Goal: Answer question/provide support: Share knowledge or assist other users

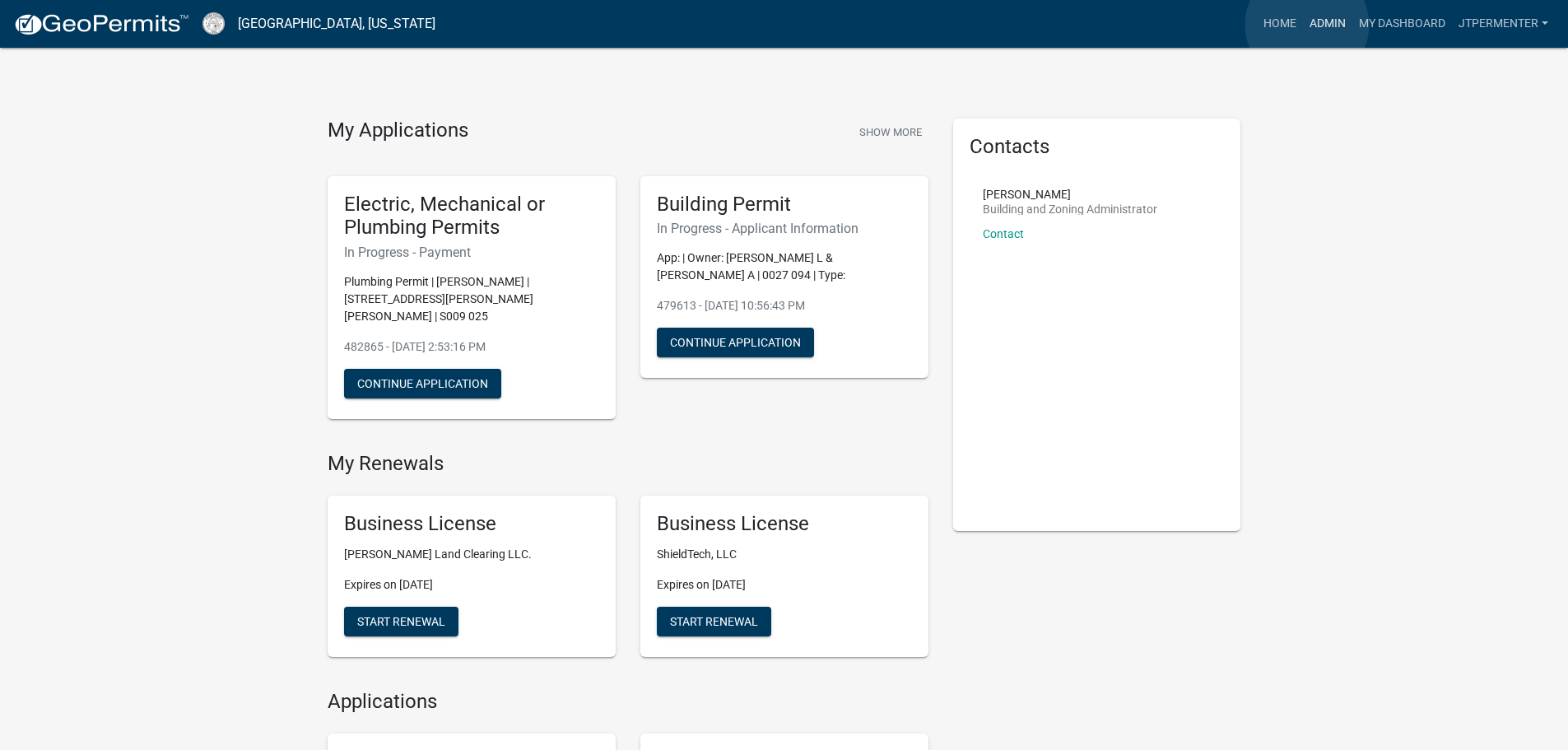
click at [1307, 25] on link "Admin" at bounding box center [1328, 24] width 50 height 32
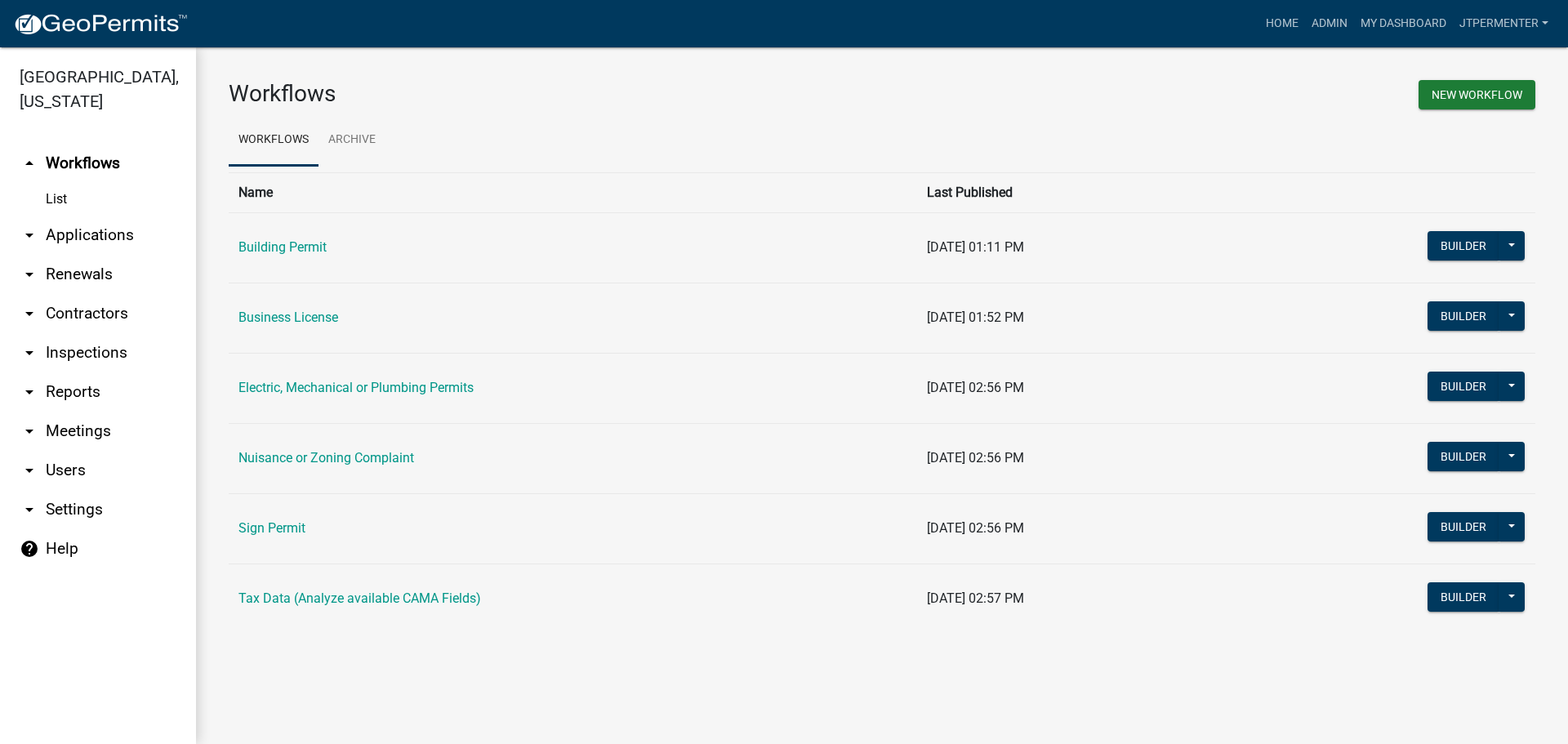
click at [270, 252] on link "Building Permit" at bounding box center [282, 247] width 89 height 16
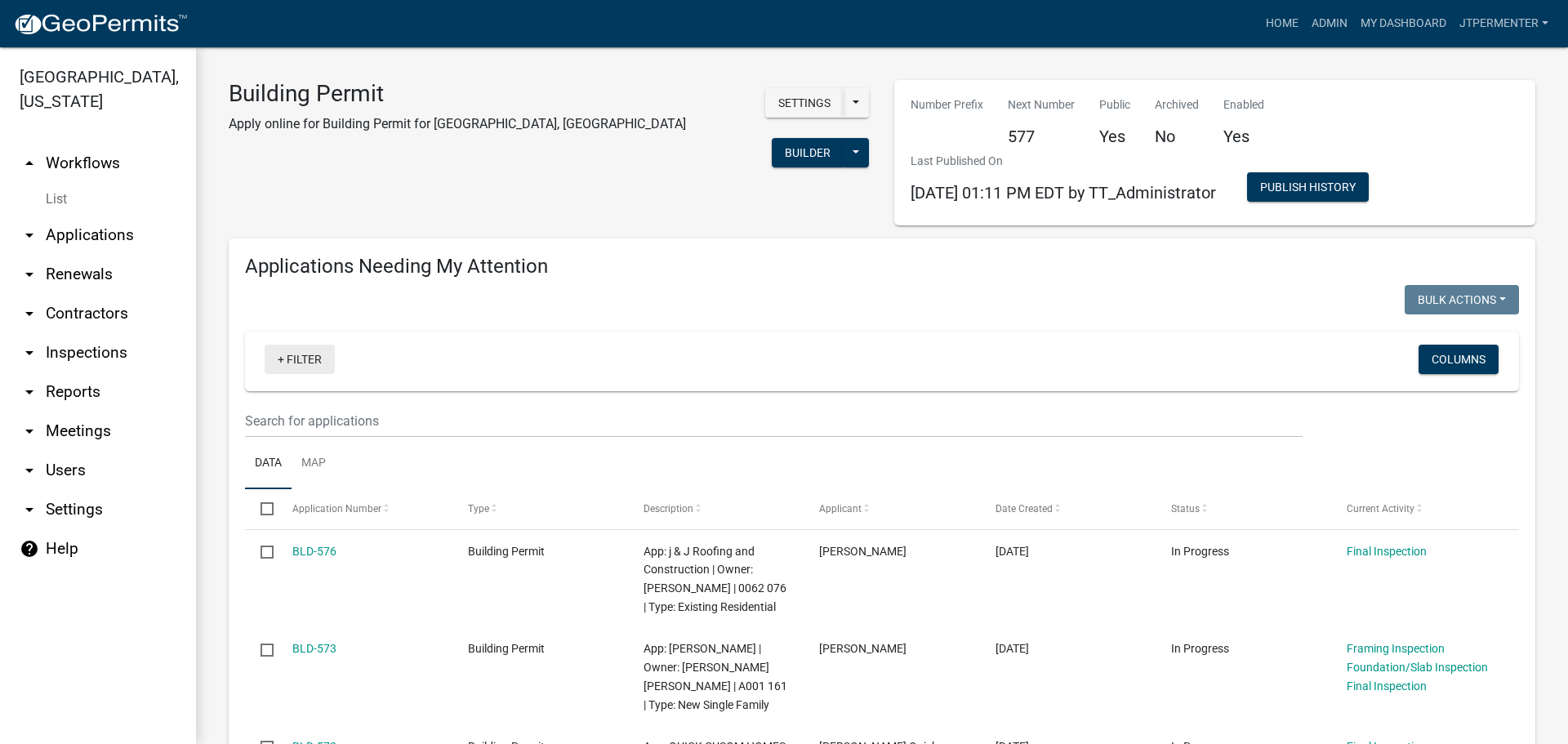
click at [299, 355] on link "+ Filter" at bounding box center [299, 359] width 70 height 30
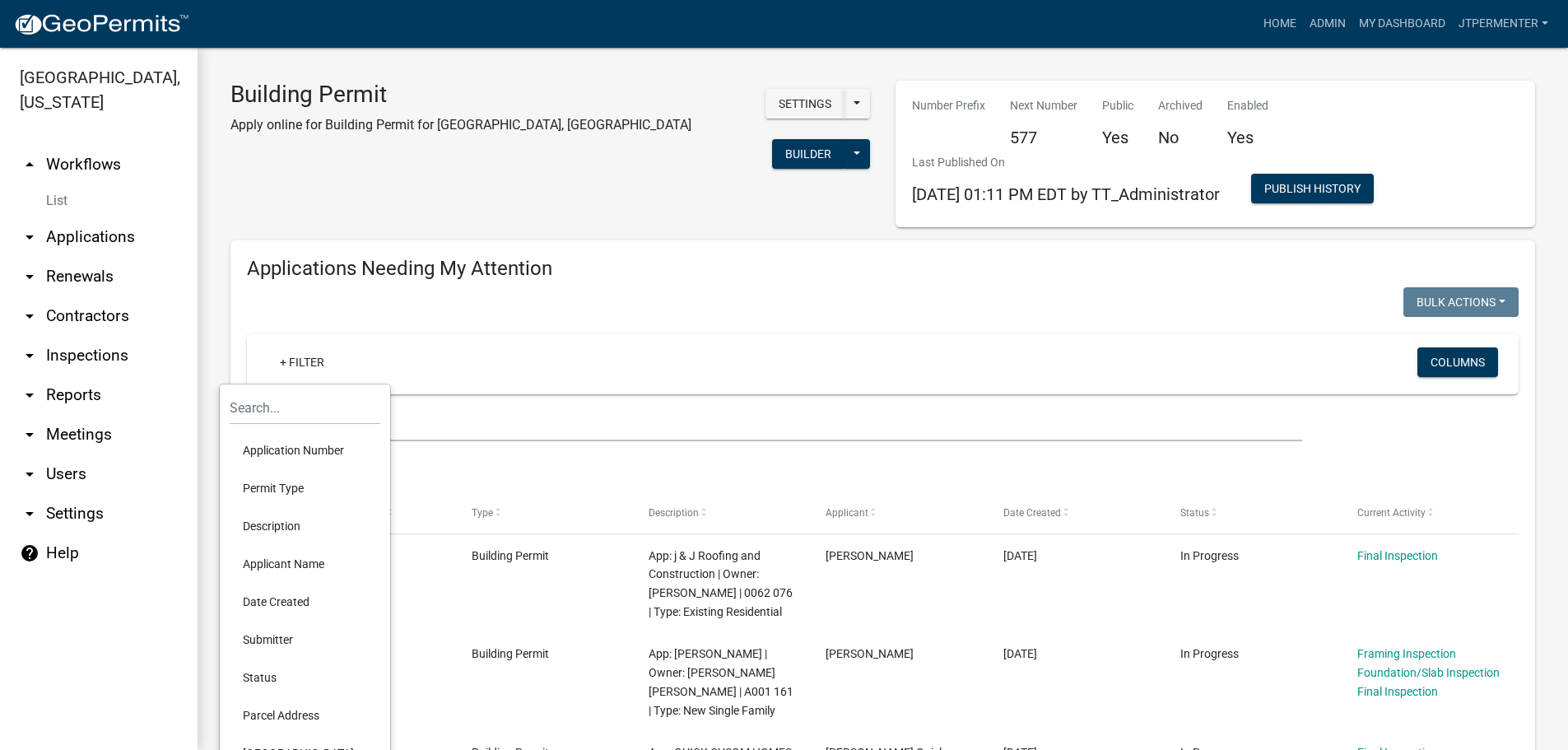
click at [70, 217] on link "arrow_drop_down Applications" at bounding box center [98, 237] width 197 height 40
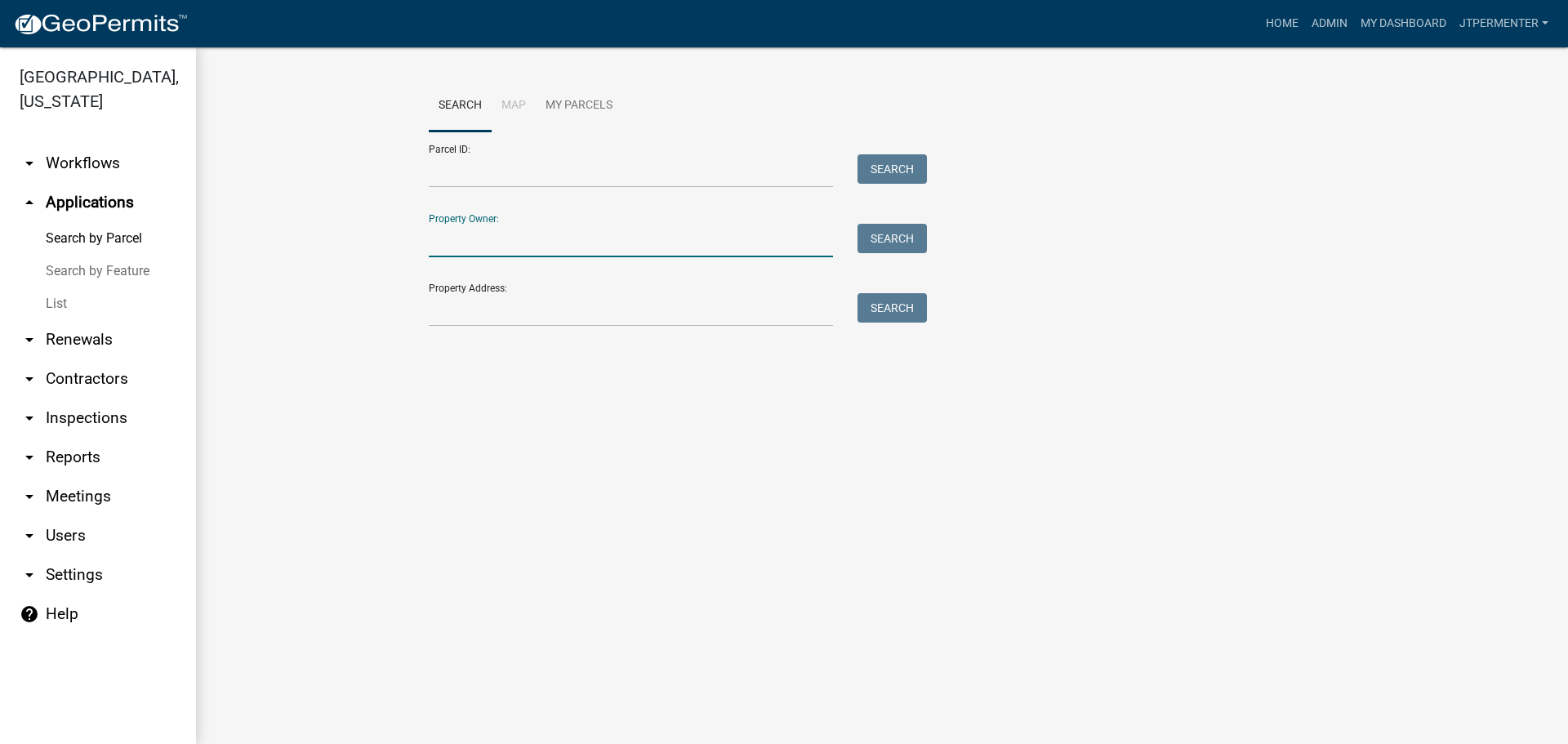
click at [462, 240] on input "Property Owner:" at bounding box center [631, 240] width 404 height 33
click at [889, 228] on button "Search" at bounding box center [891, 238] width 70 height 30
click at [429, 238] on input "[PERSON_NAME]" at bounding box center [631, 240] width 404 height 33
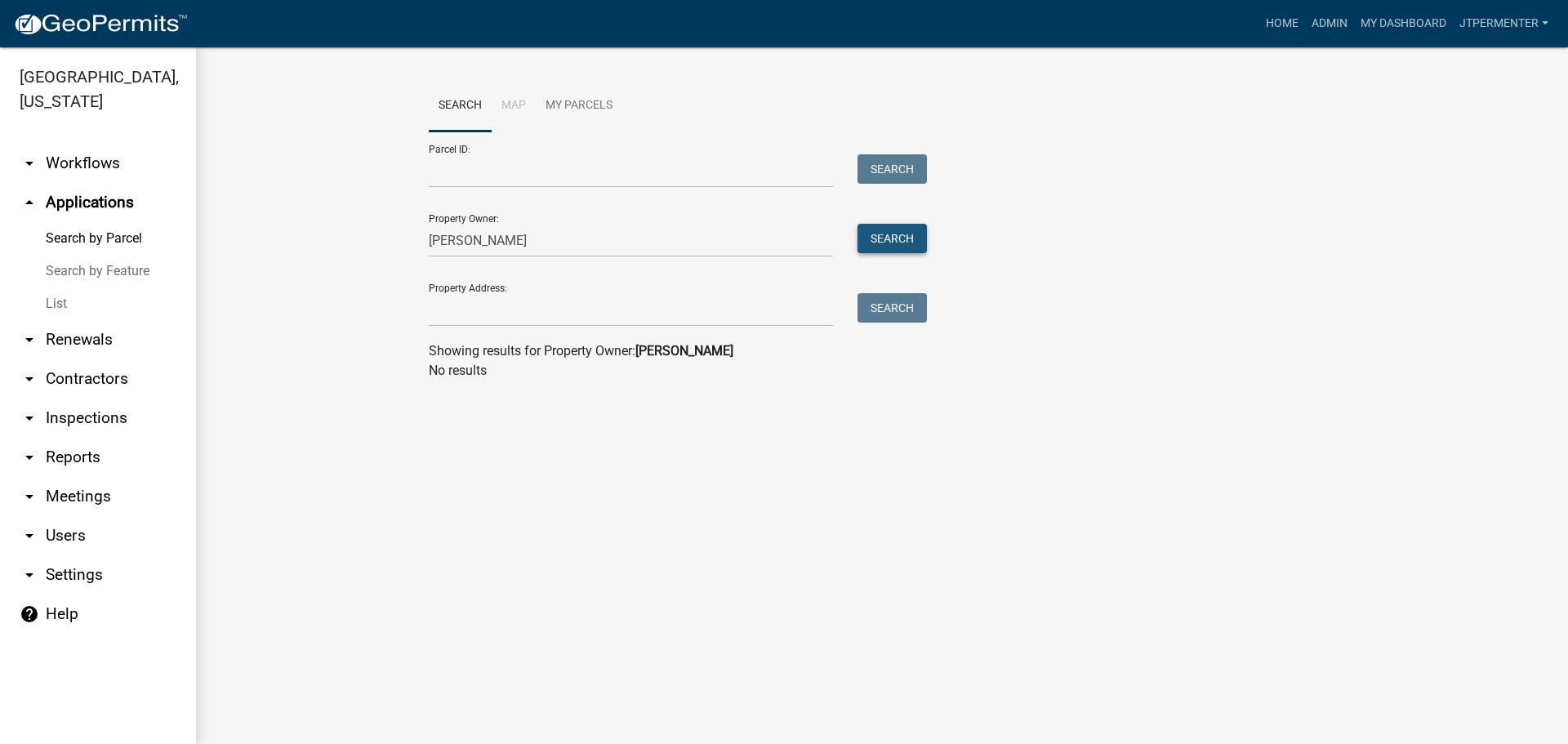
click at [896, 232] on button "Search" at bounding box center [891, 238] width 70 height 30
click at [467, 310] on input "Property Address:" at bounding box center [631, 310] width 404 height 33
click at [435, 238] on input "[PERSON_NAME]" at bounding box center [631, 240] width 404 height 33
click at [432, 238] on input "[PERSON_NAME]" at bounding box center [631, 240] width 404 height 33
type input "l"
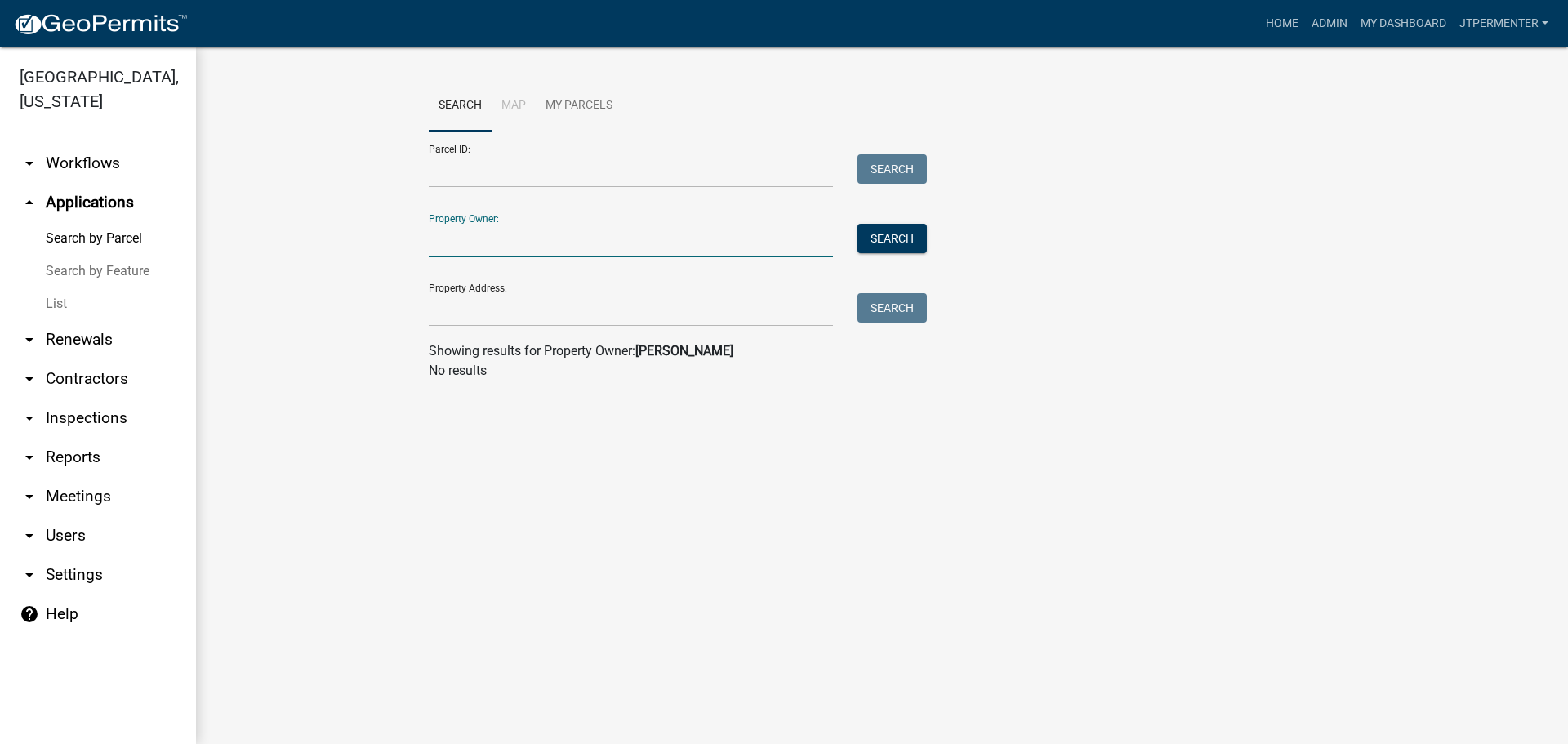
click at [84, 183] on link "arrow_drop_up Applications" at bounding box center [97, 203] width 196 height 39
click at [457, 238] on input "Property Owner:" at bounding box center [631, 240] width 404 height 33
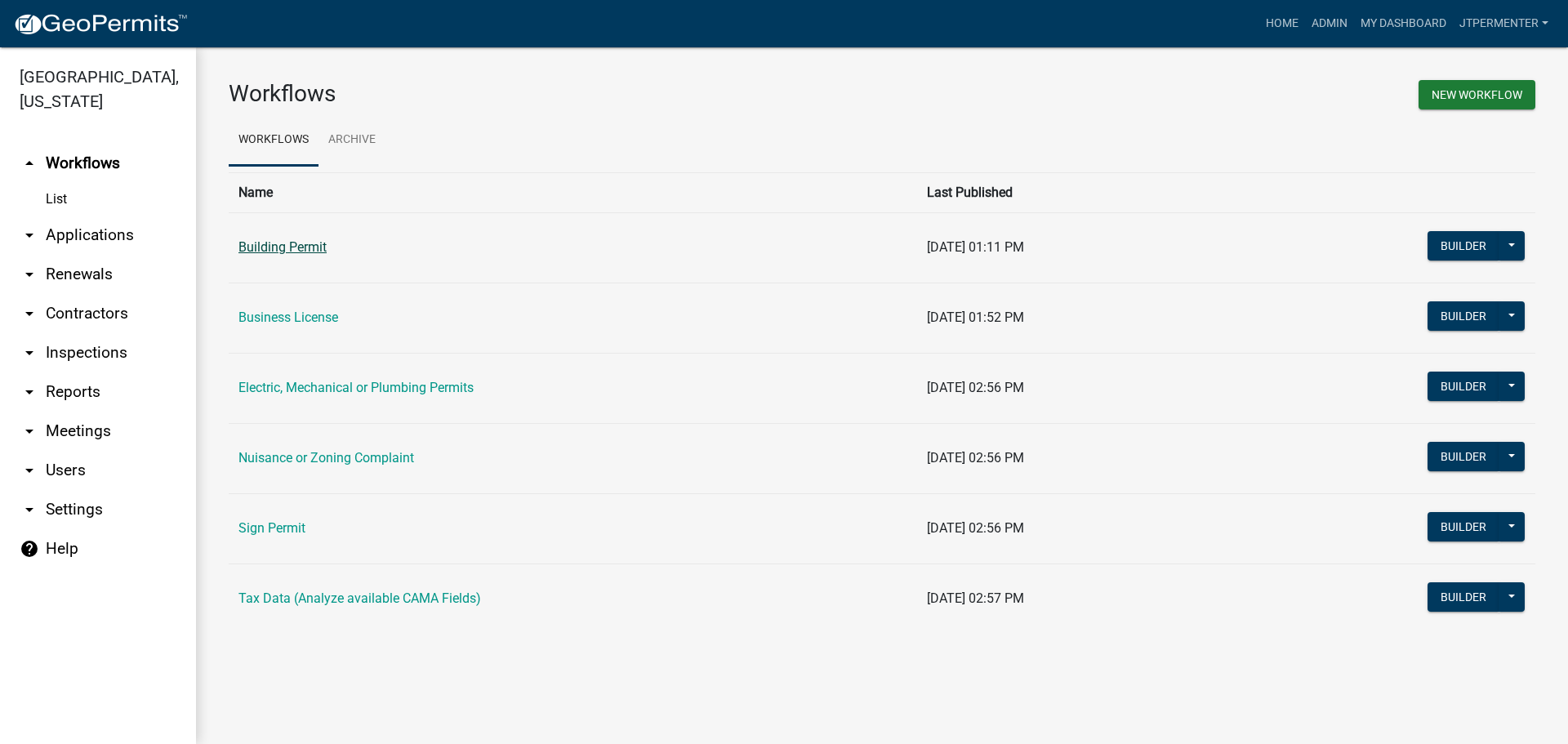
click at [314, 246] on link "Building Permit" at bounding box center [282, 247] width 89 height 16
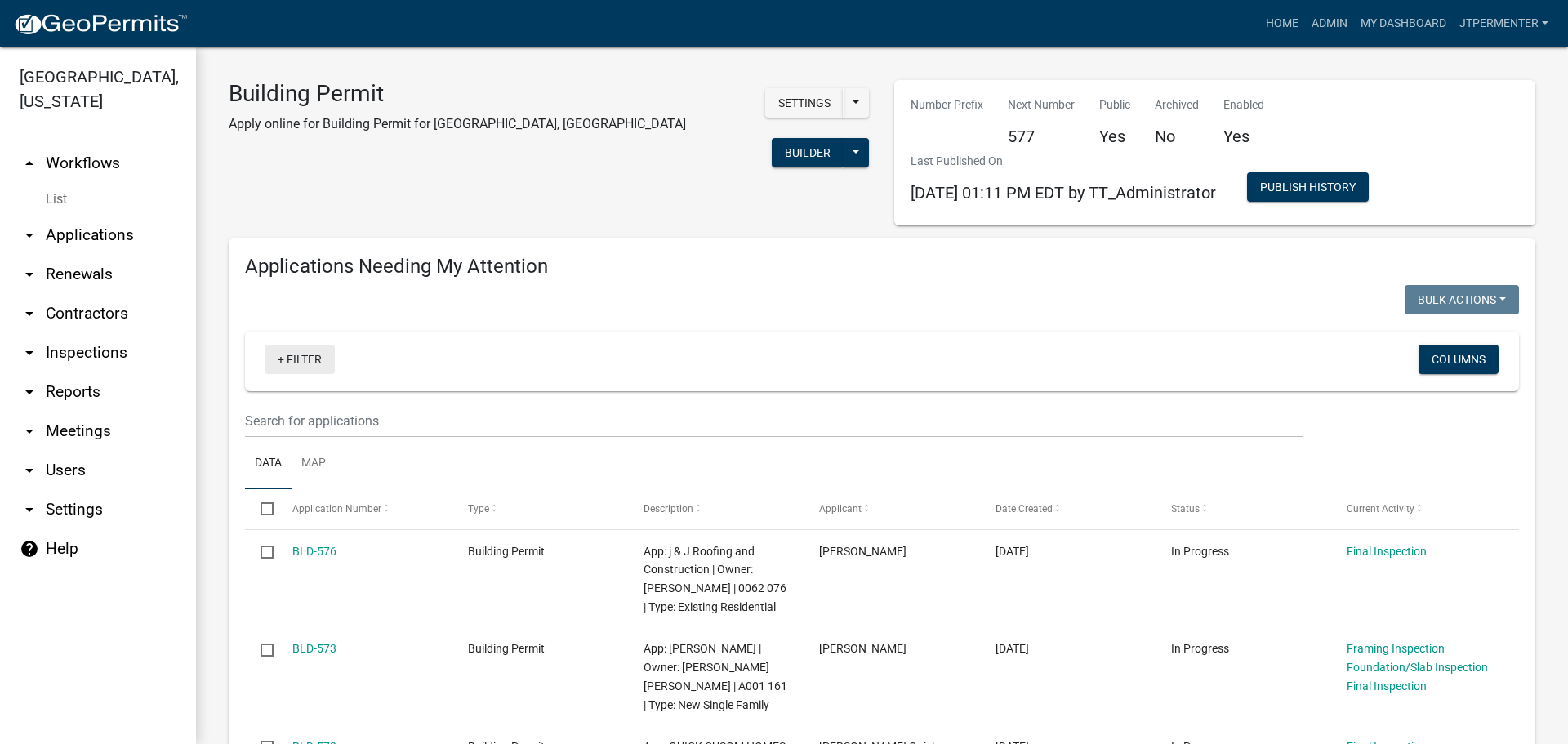
click at [325, 360] on link "+ Filter" at bounding box center [299, 359] width 70 height 30
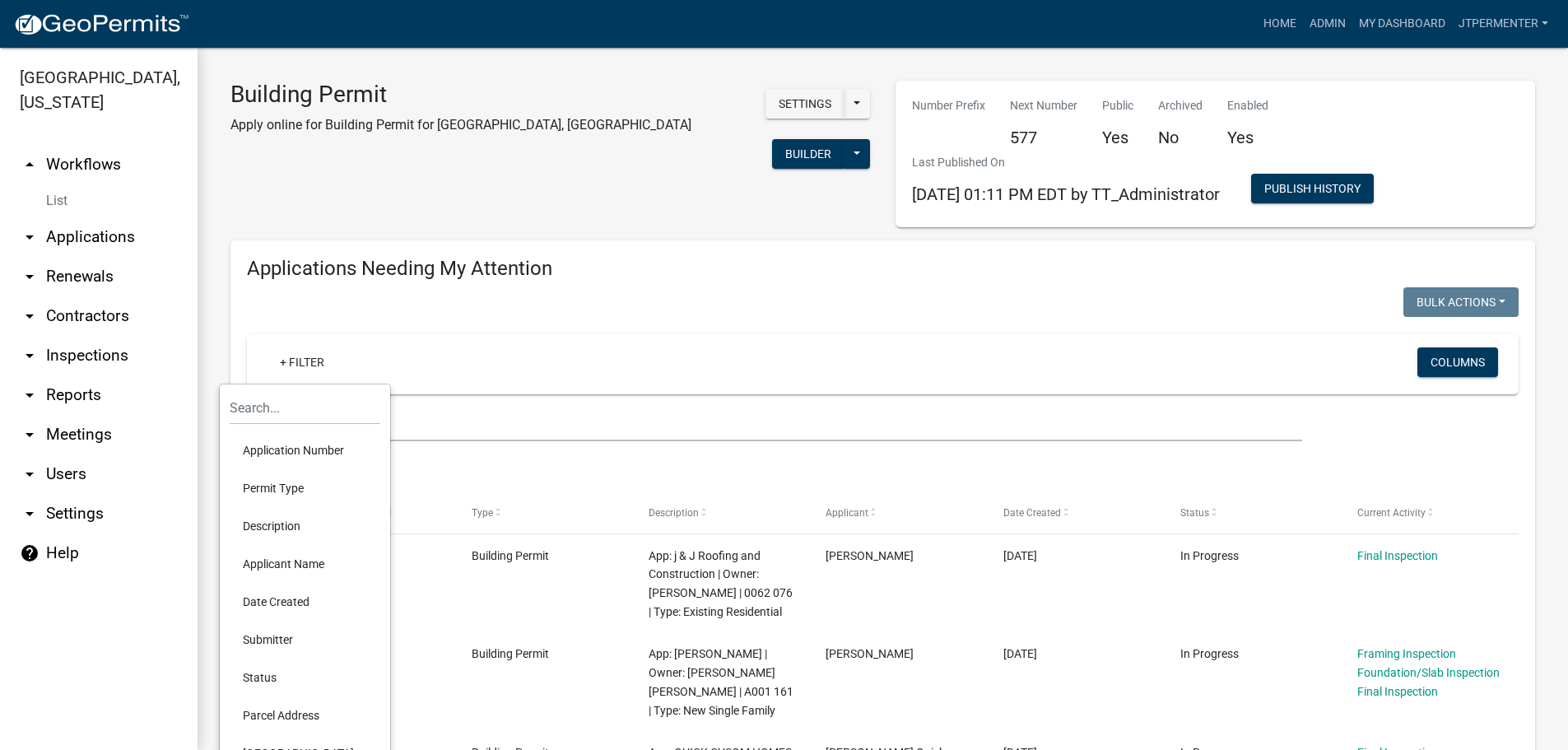
click at [272, 559] on li "Applicant Name" at bounding box center [305, 563] width 151 height 38
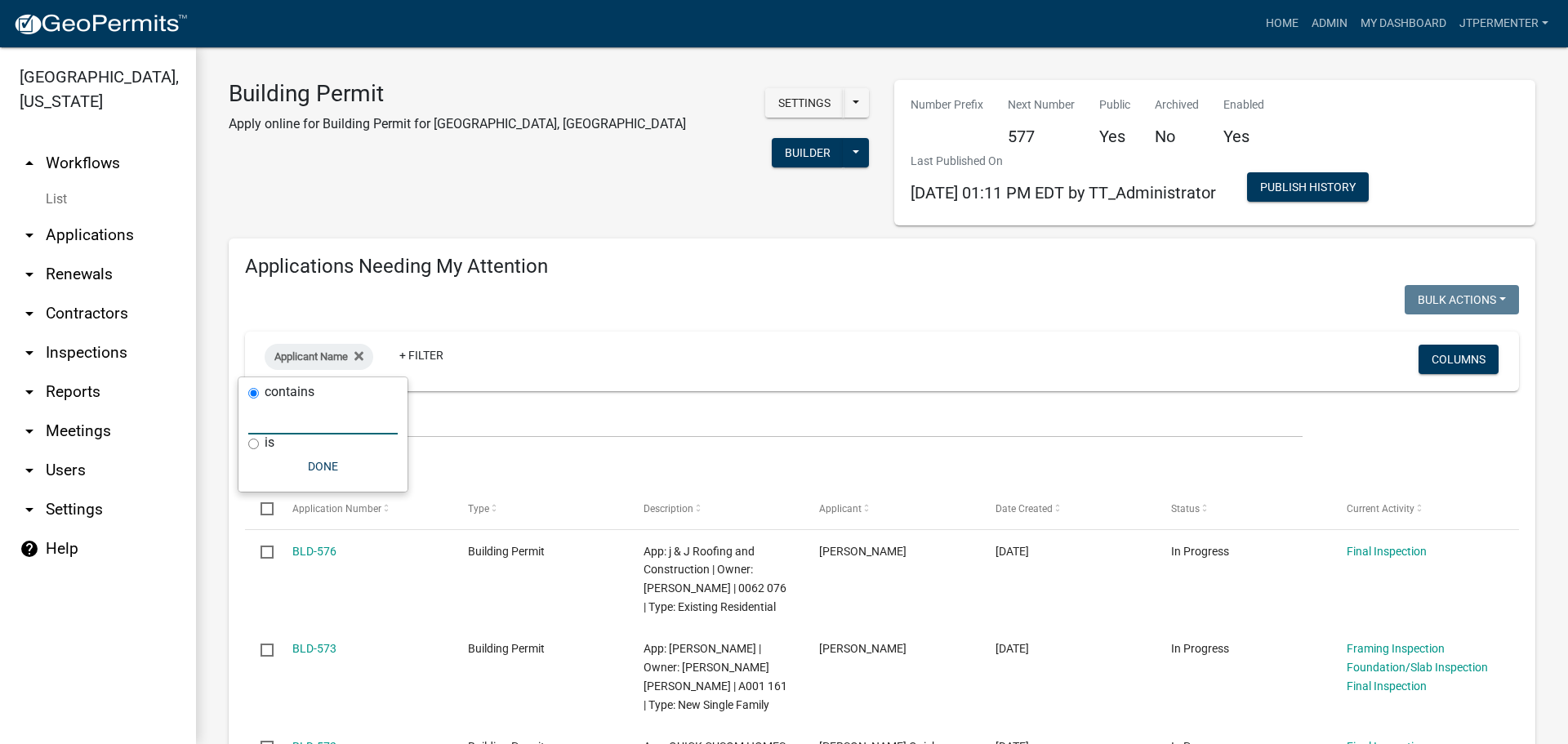
click at [284, 421] on input "text" at bounding box center [323, 418] width 150 height 33
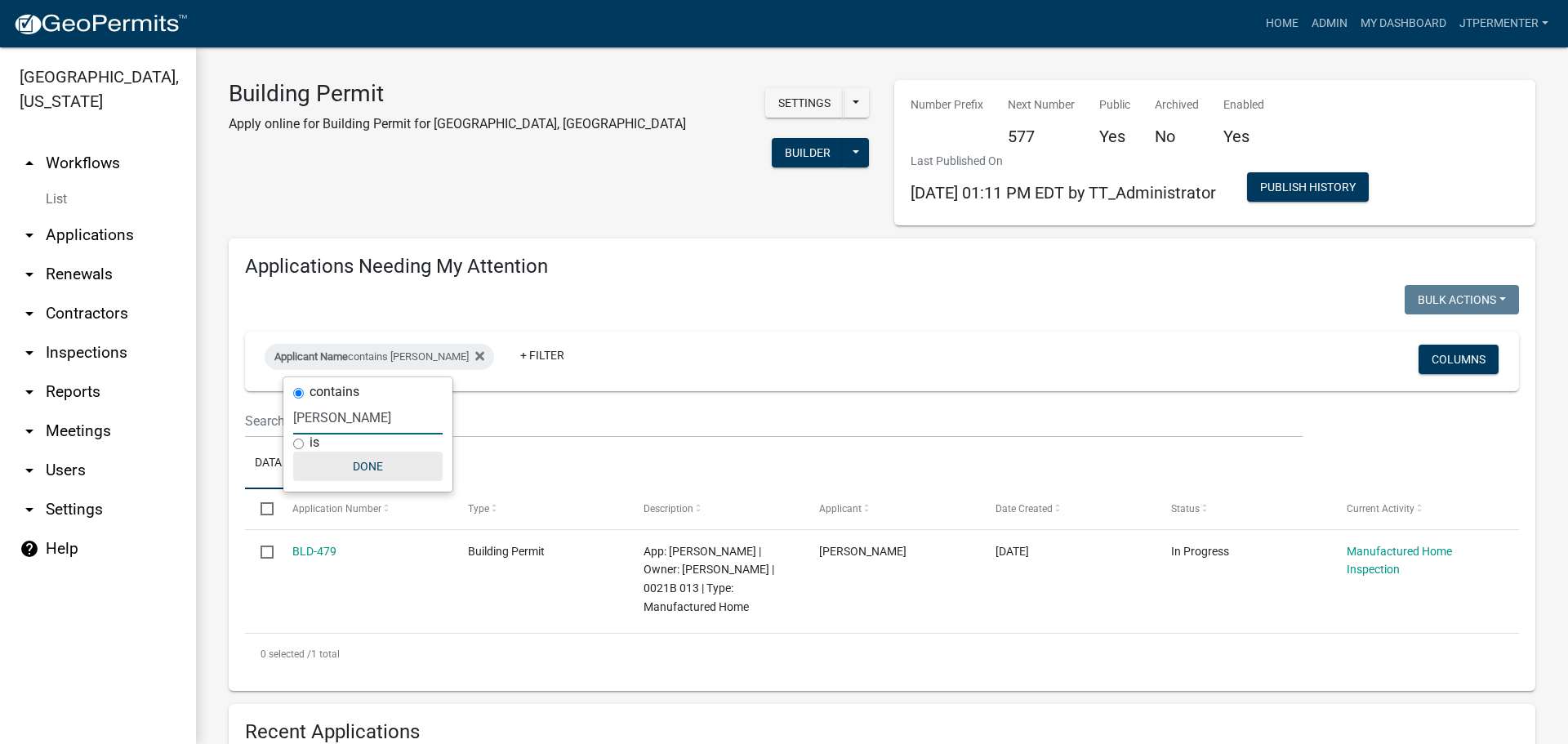
type input "[PERSON_NAME]"
click at [372, 464] on button "Done" at bounding box center [368, 466] width 150 height 30
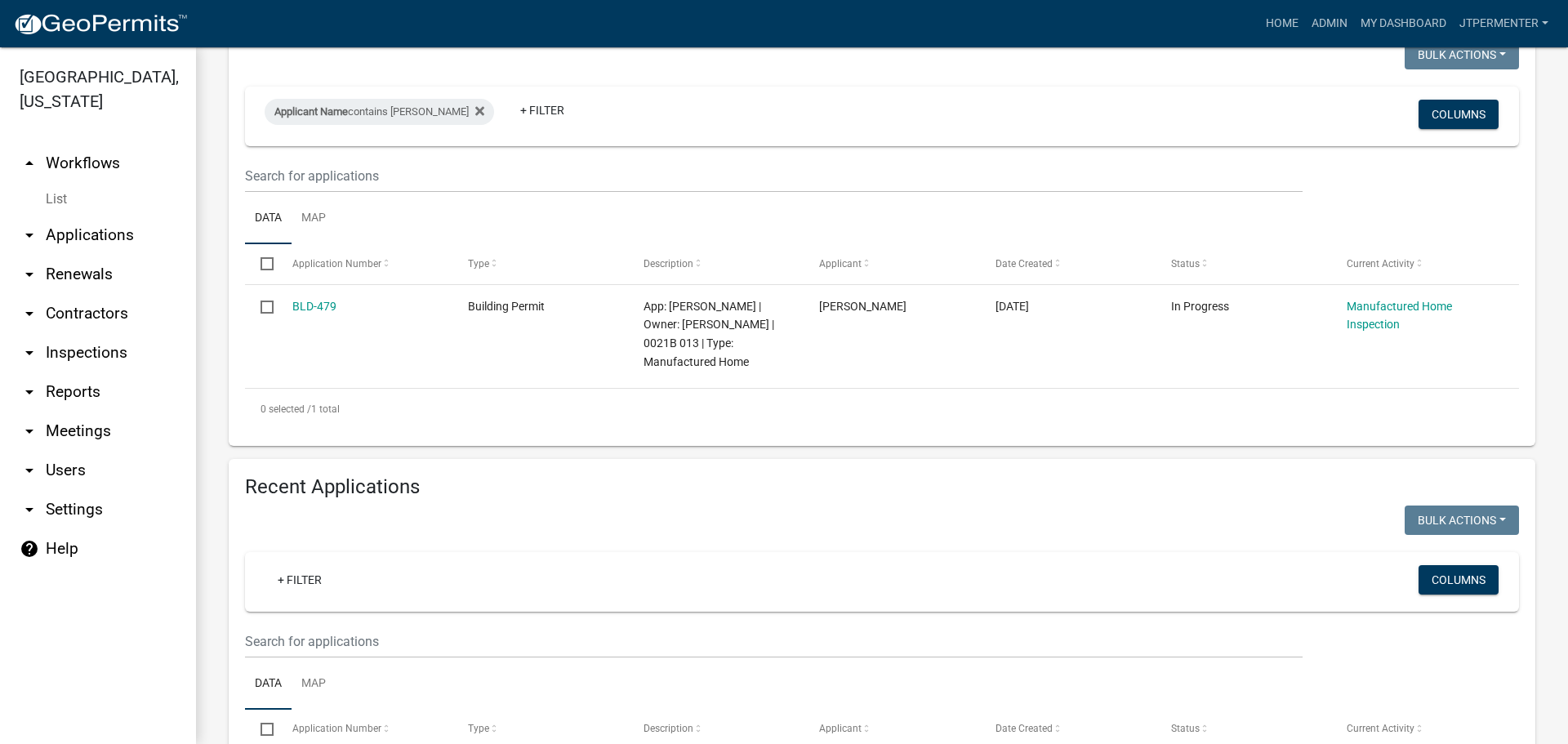
scroll to position [163, 0]
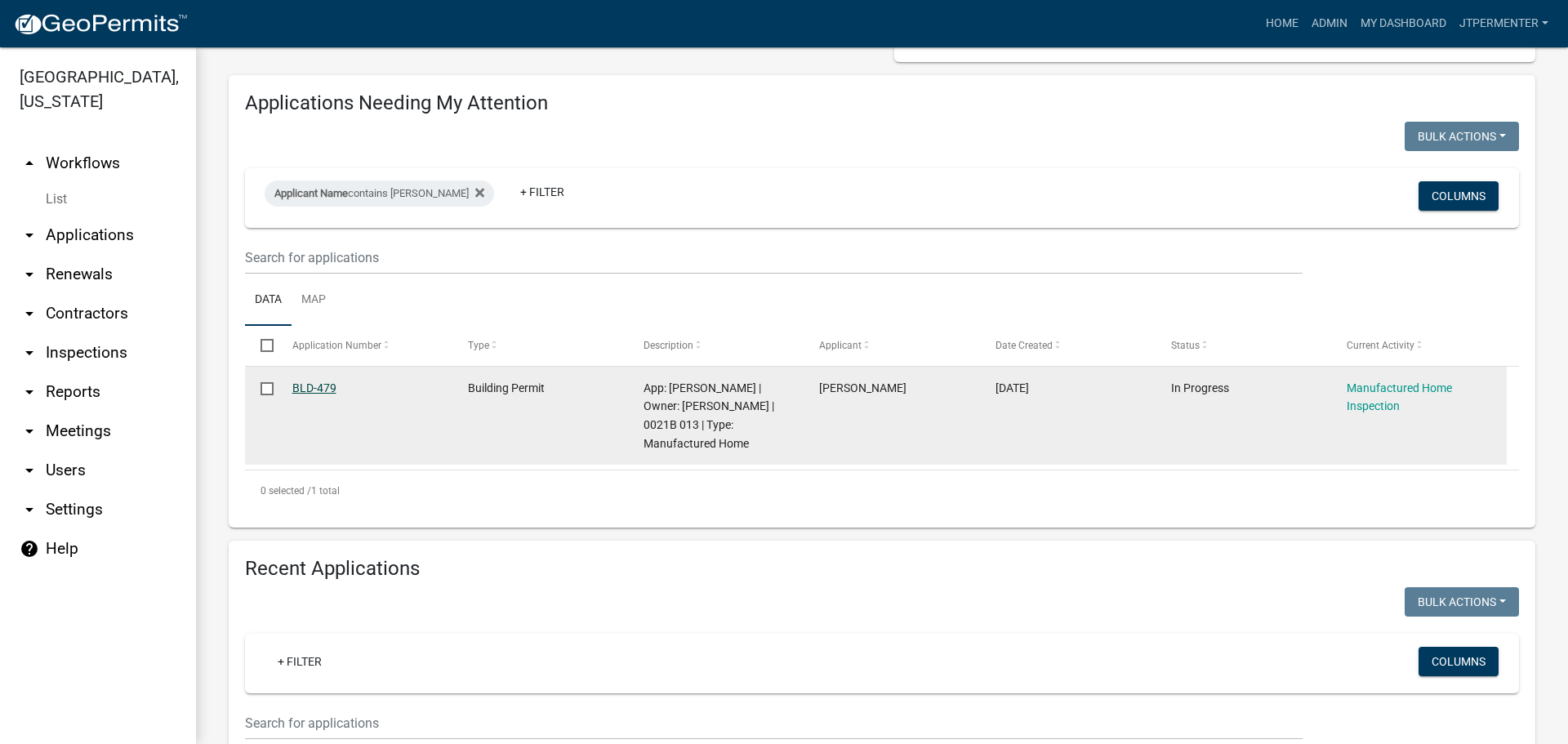
click at [310, 382] on link "BLD-479" at bounding box center [314, 388] width 44 height 13
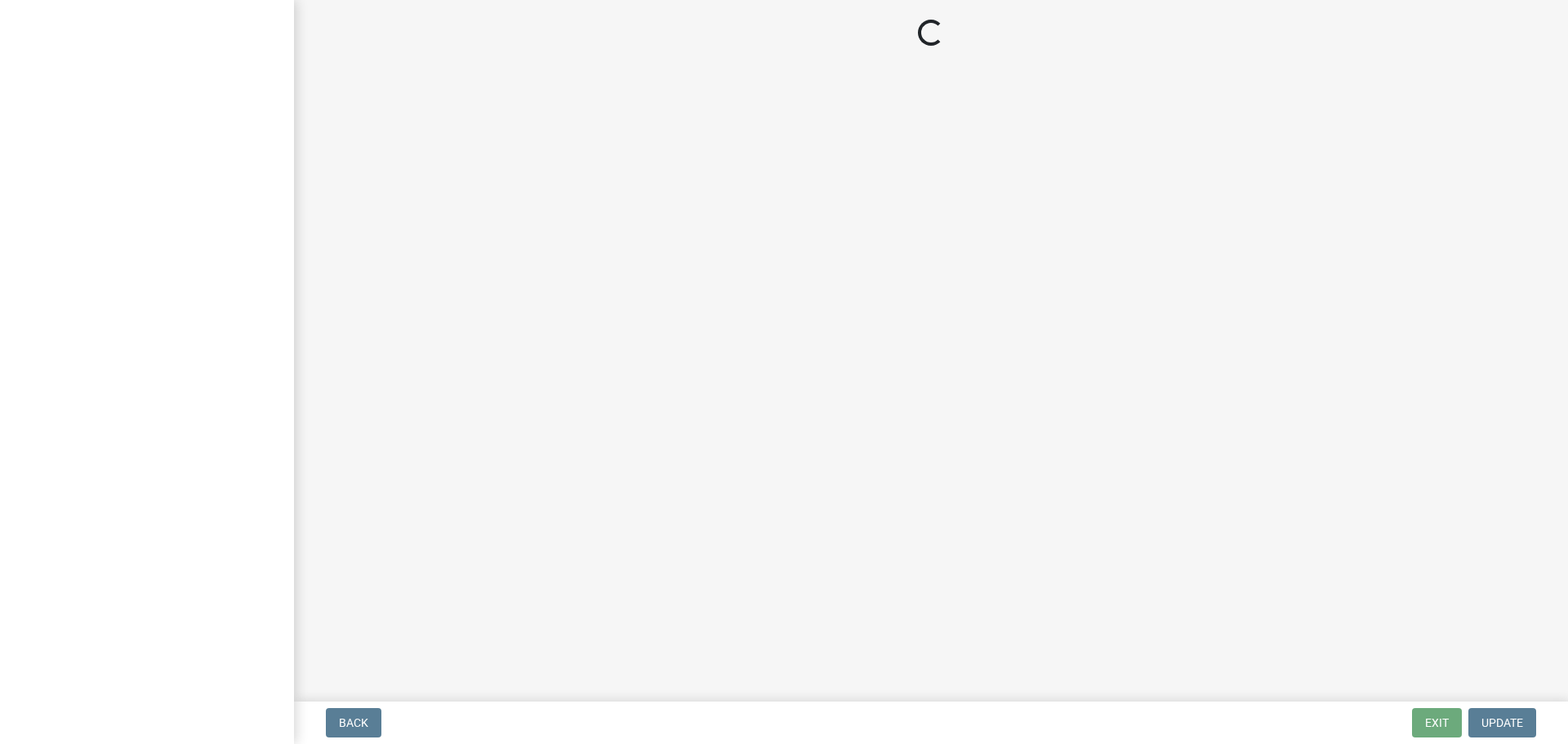
select select "99a32835-11ba-4368-9d1a-cbf1779c6d76"
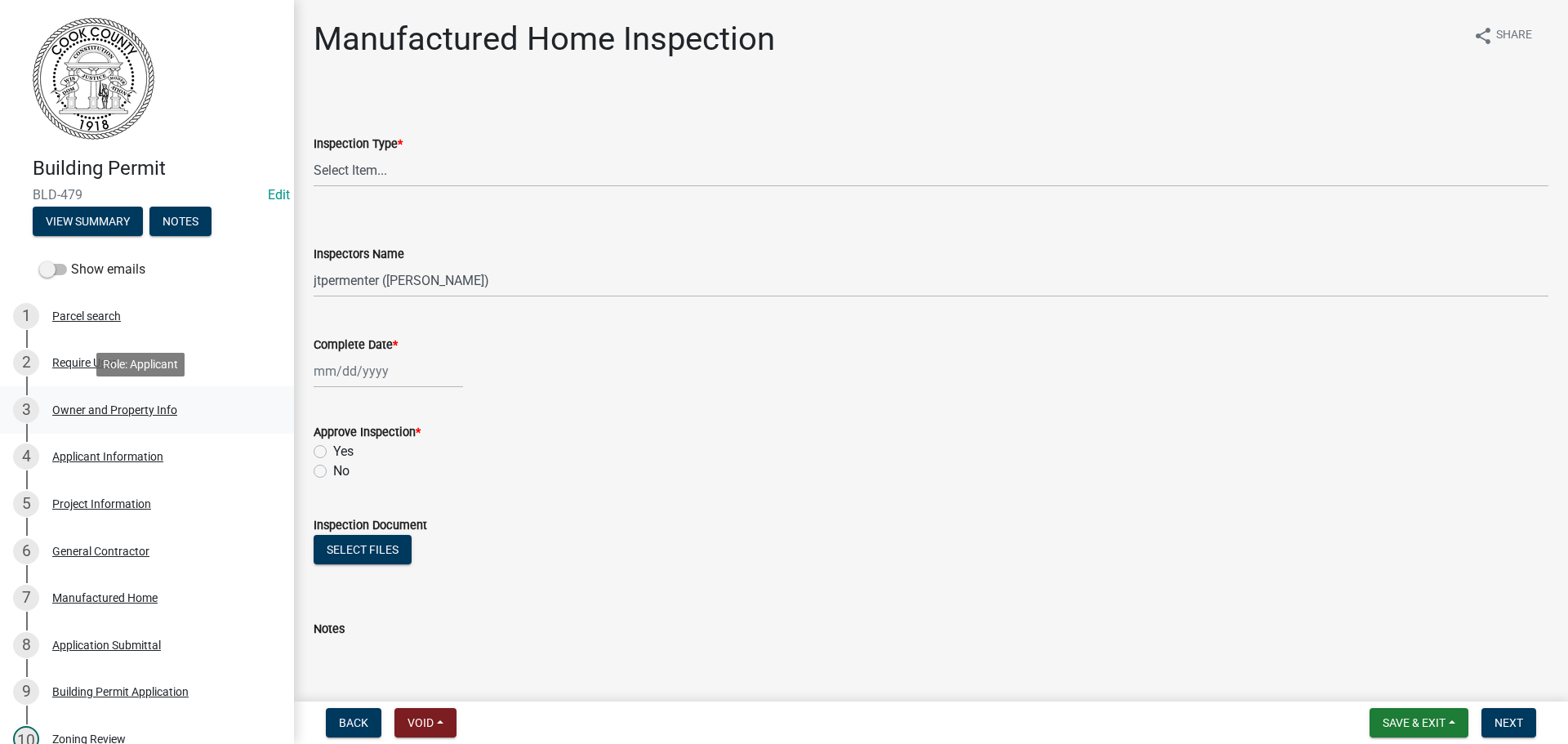
click at [112, 406] on div "Owner and Property Info" at bounding box center [114, 410] width 125 height 12
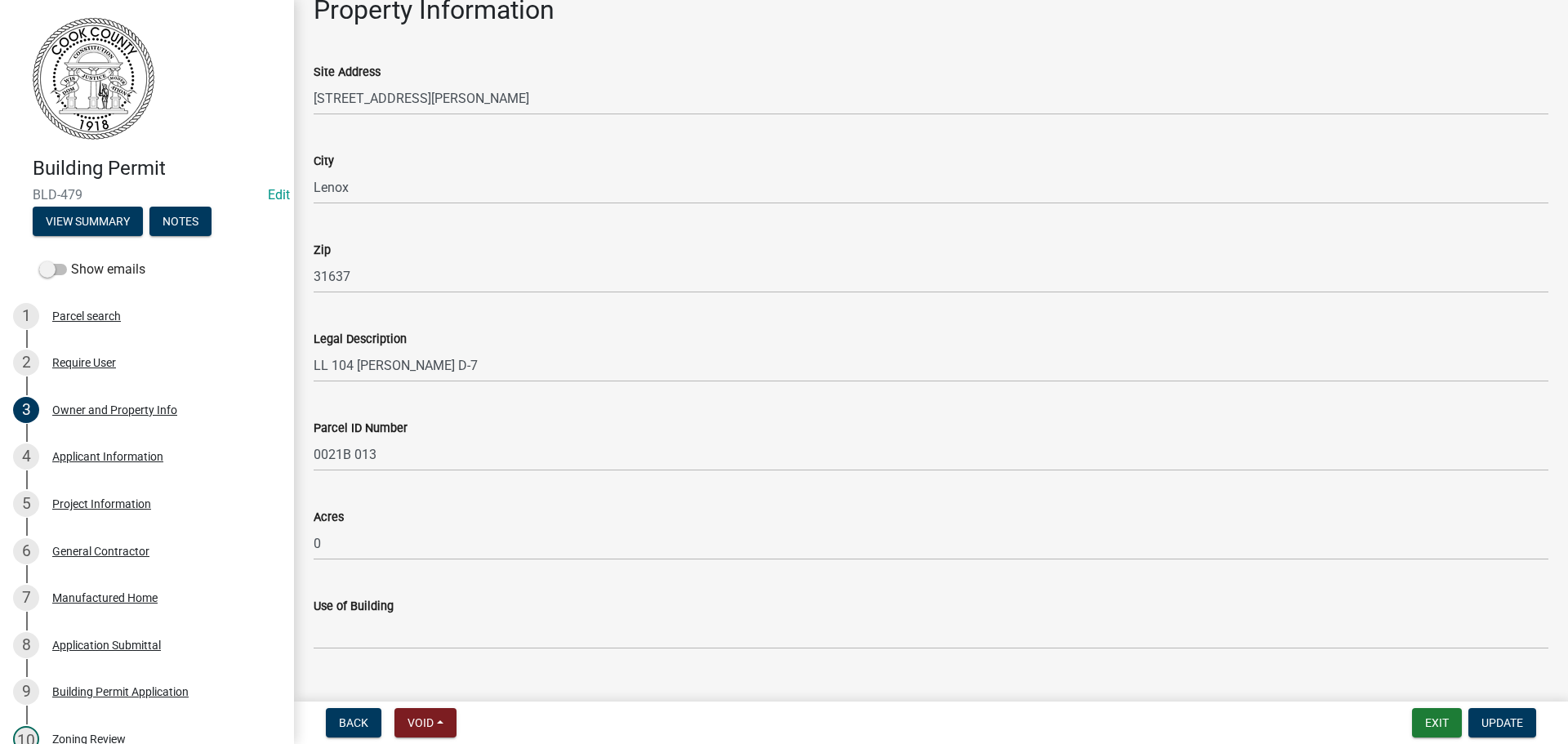
scroll to position [800, 0]
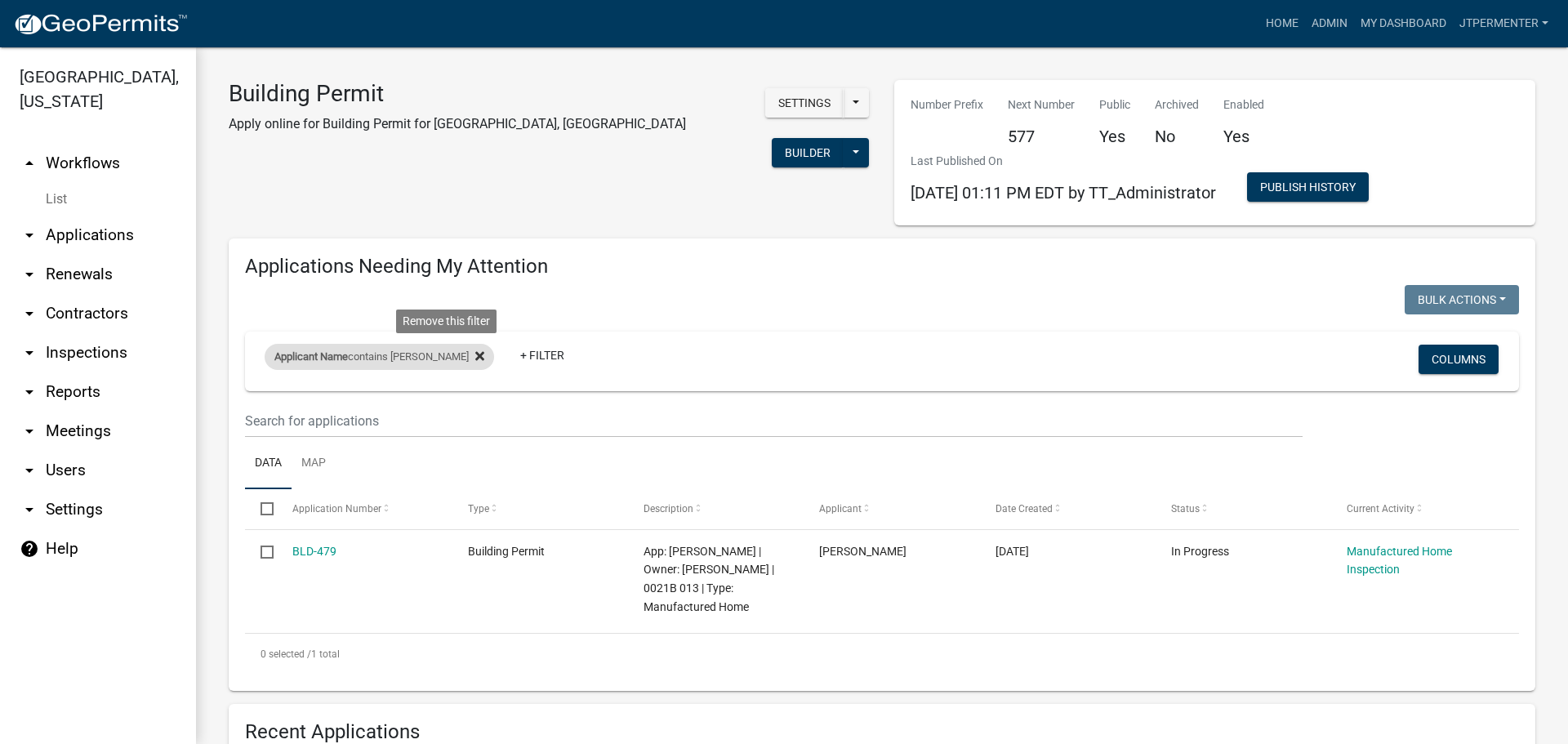
click at [475, 358] on icon at bounding box center [479, 355] width 9 height 9
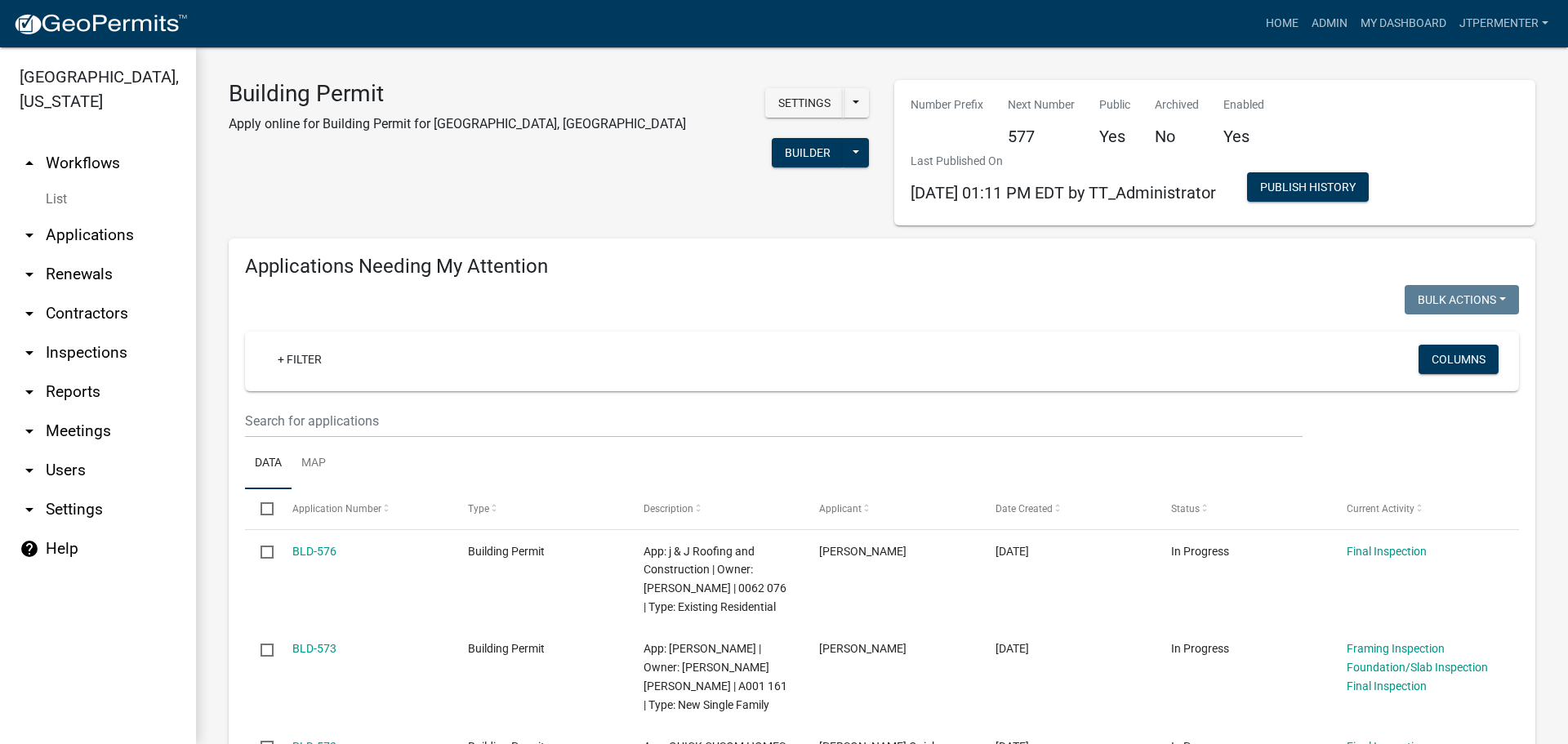
click at [108, 217] on link "arrow_drop_down Applications" at bounding box center [97, 235] width 196 height 39
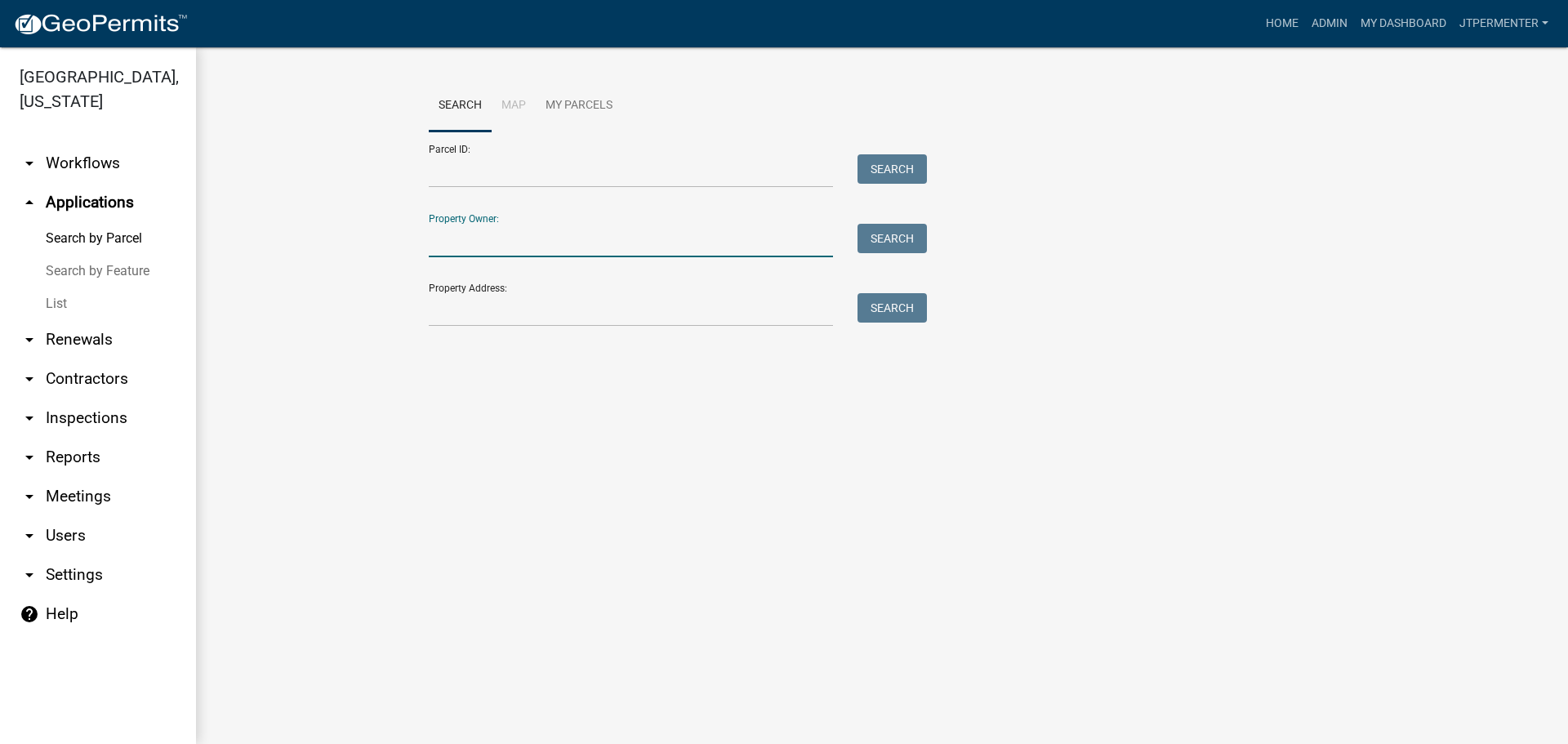
click at [448, 239] on input "Property Owner:" at bounding box center [631, 240] width 404 height 33
type input "[PERSON_NAME]"
click at [901, 247] on button "Search" at bounding box center [891, 238] width 70 height 30
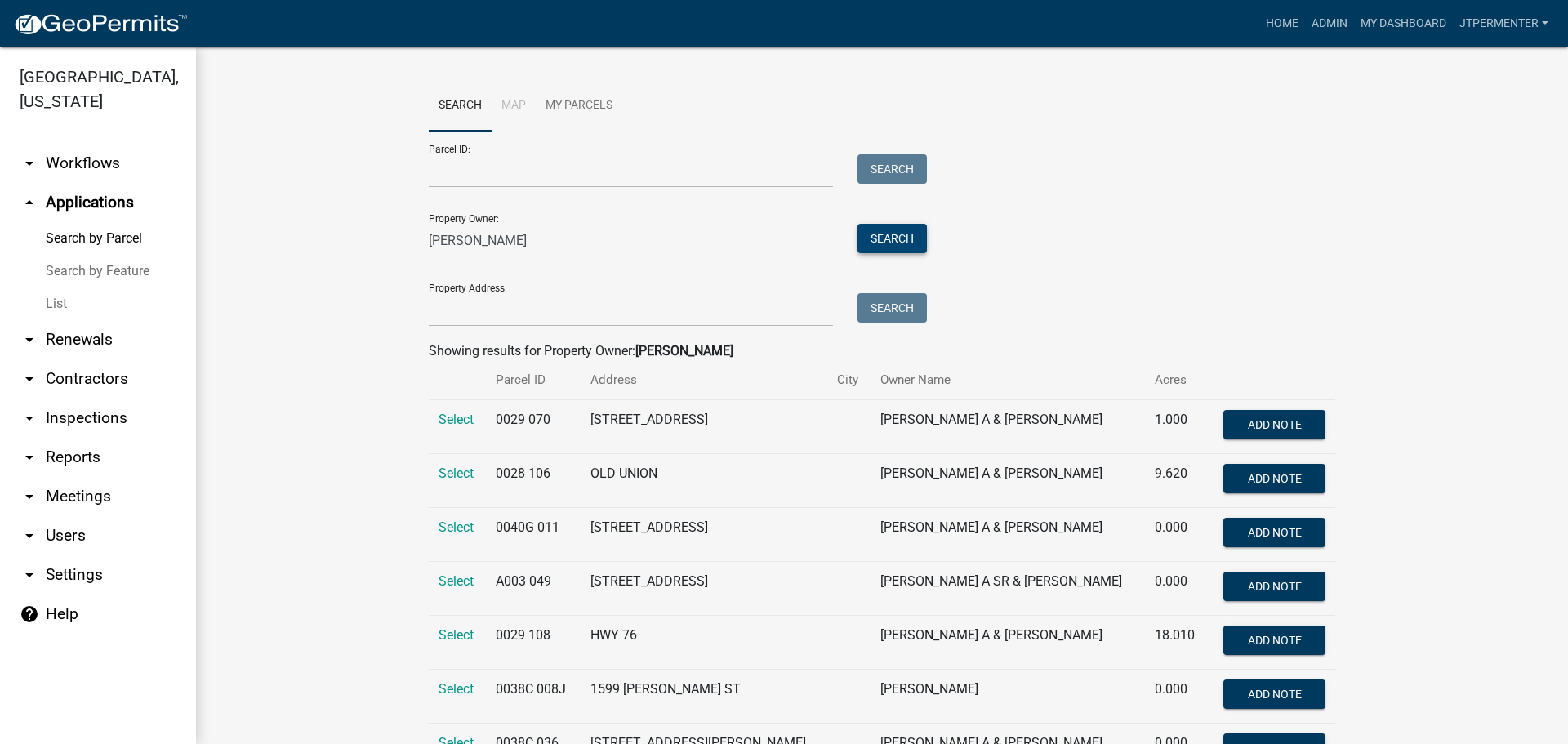
scroll to position [79, 0]
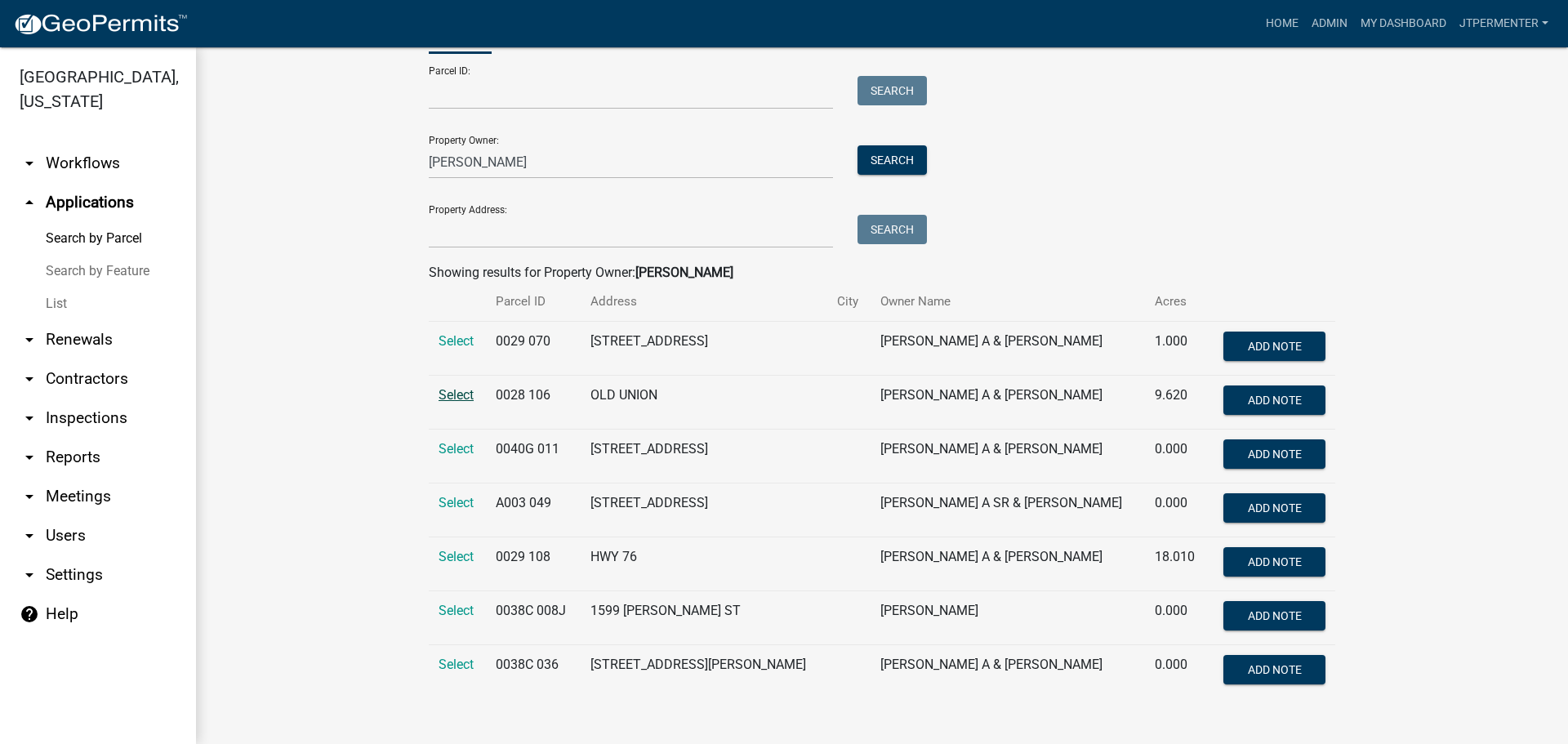
click at [452, 391] on span "Select" at bounding box center [456, 395] width 35 height 16
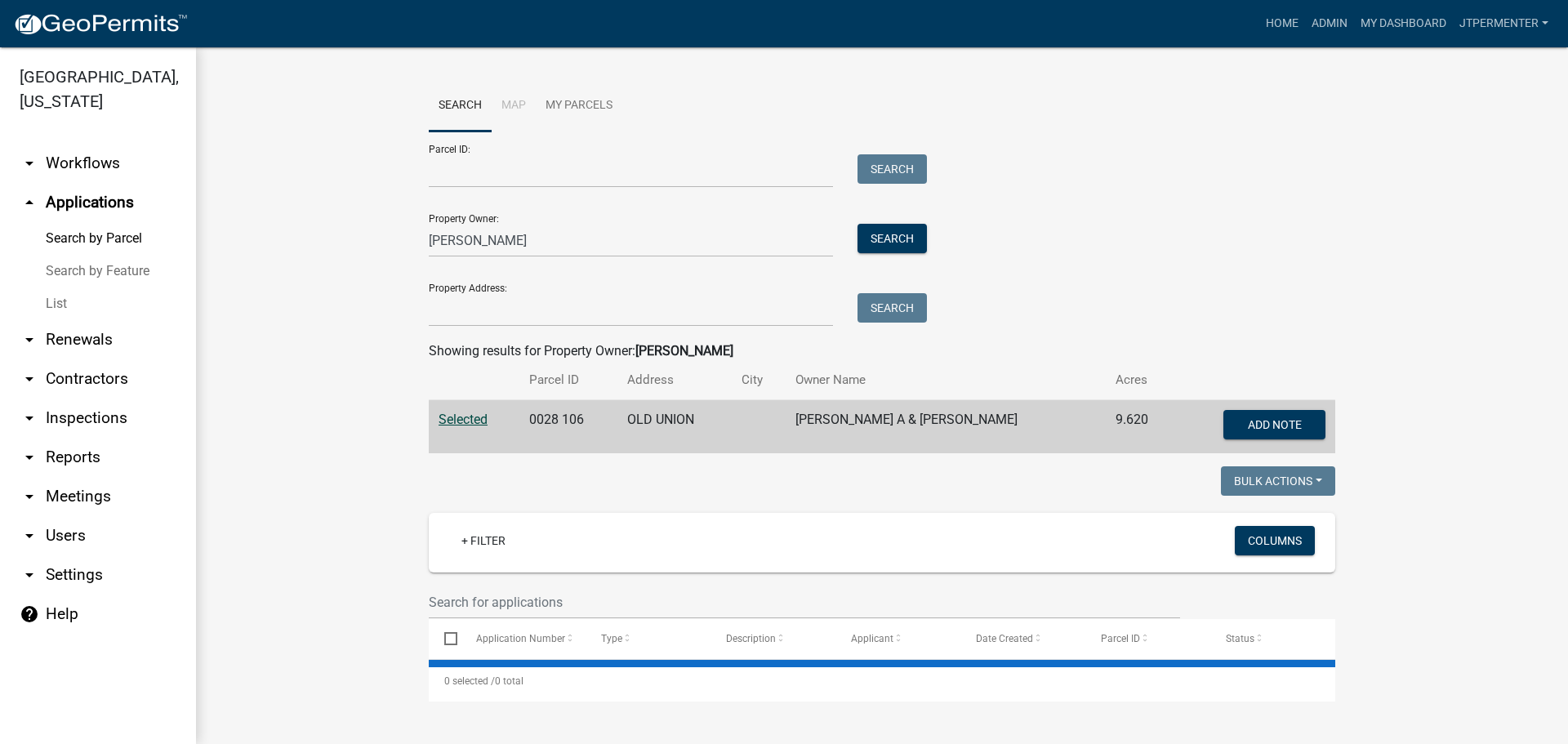
scroll to position [0, 0]
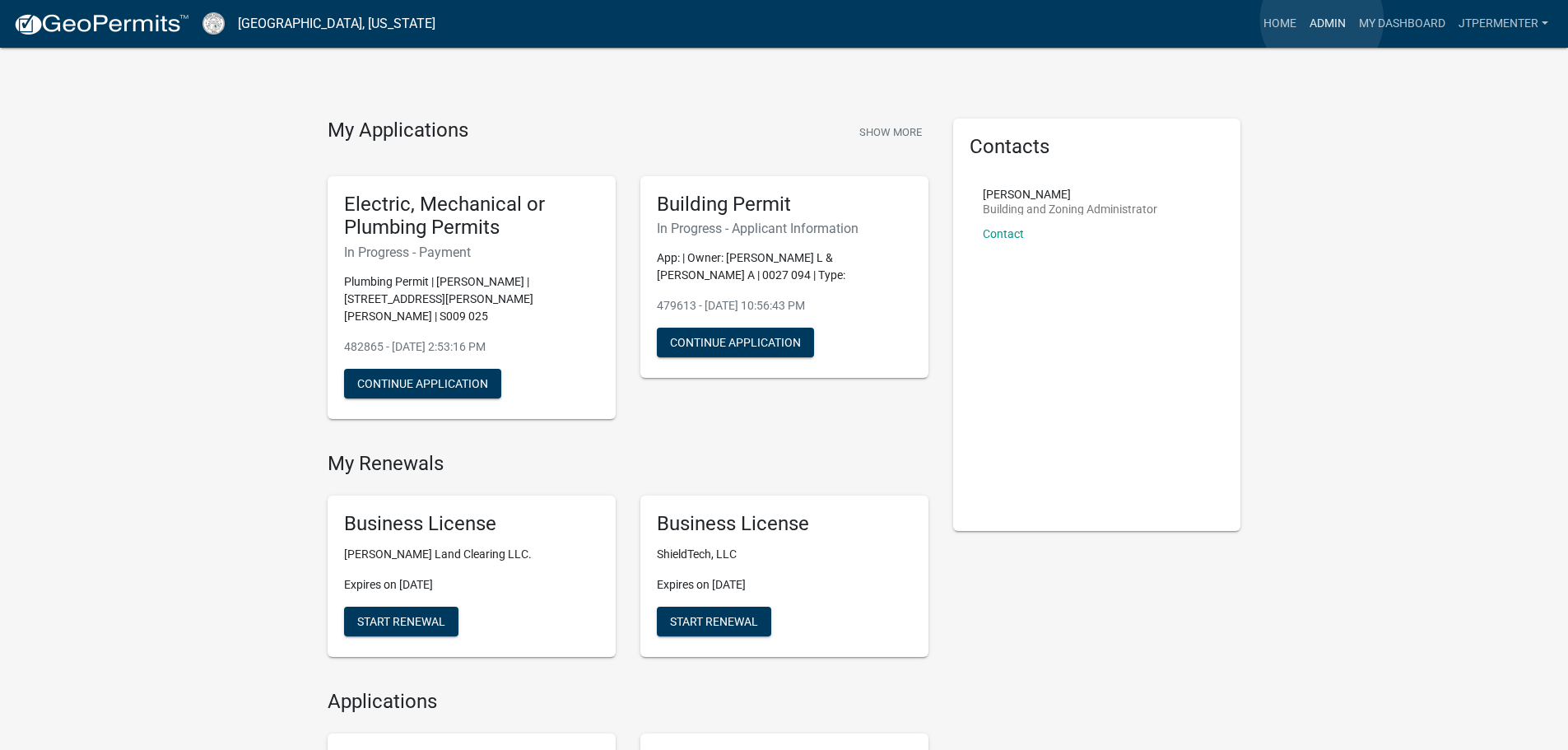
click at [1322, 20] on link "Admin" at bounding box center [1328, 24] width 50 height 32
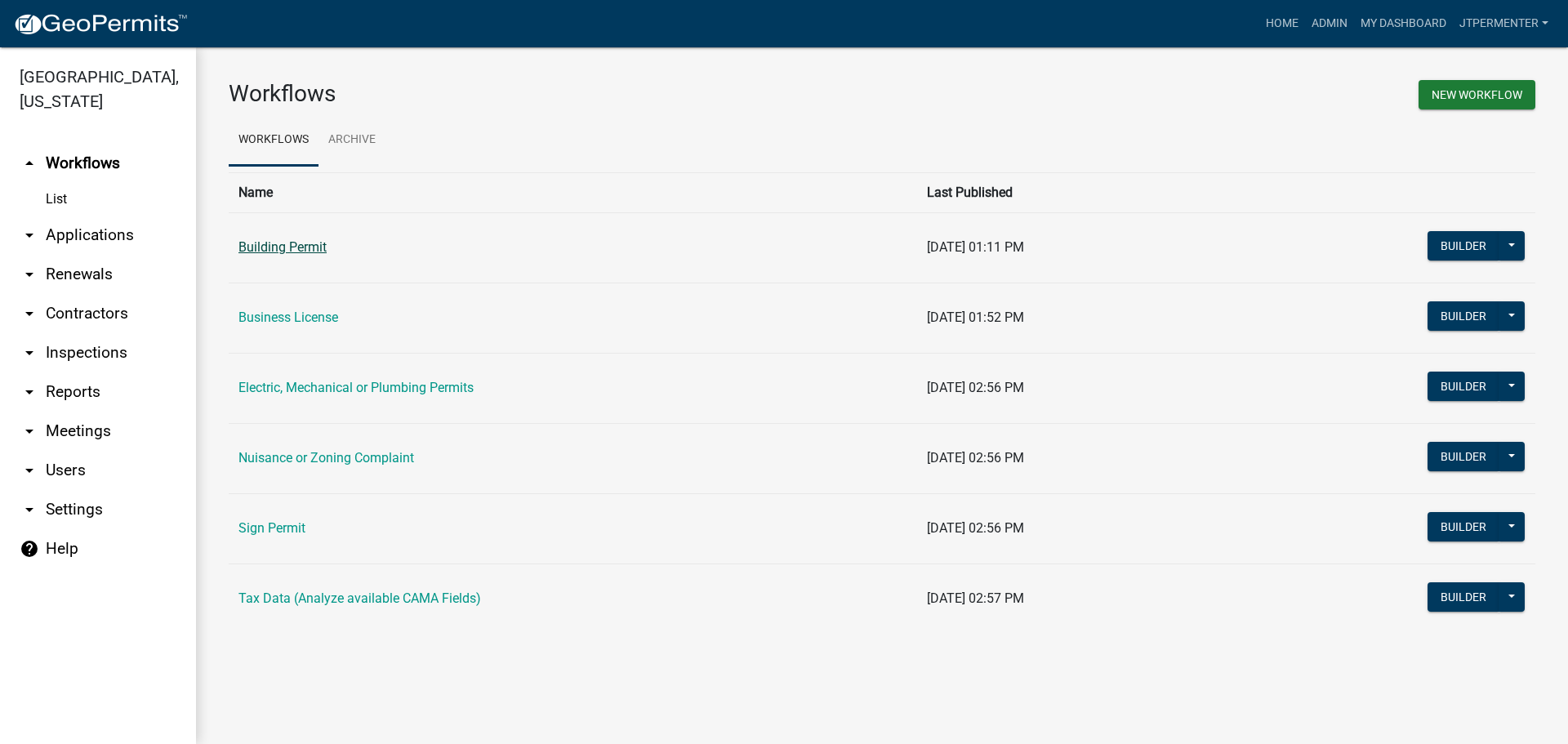
click at [279, 241] on link "Building Permit" at bounding box center [282, 247] width 89 height 16
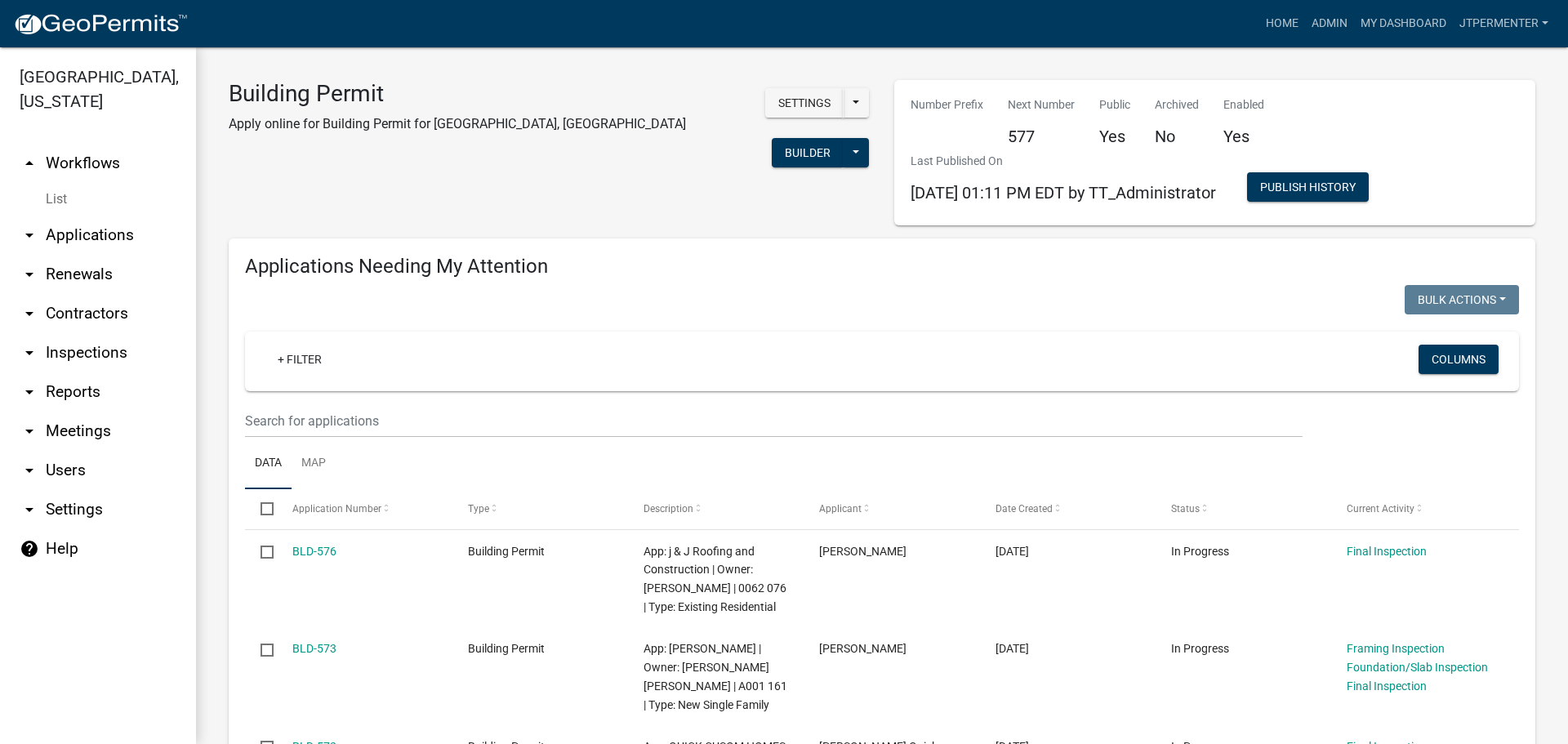
click at [94, 216] on link "arrow_drop_down Applications" at bounding box center [97, 235] width 196 height 39
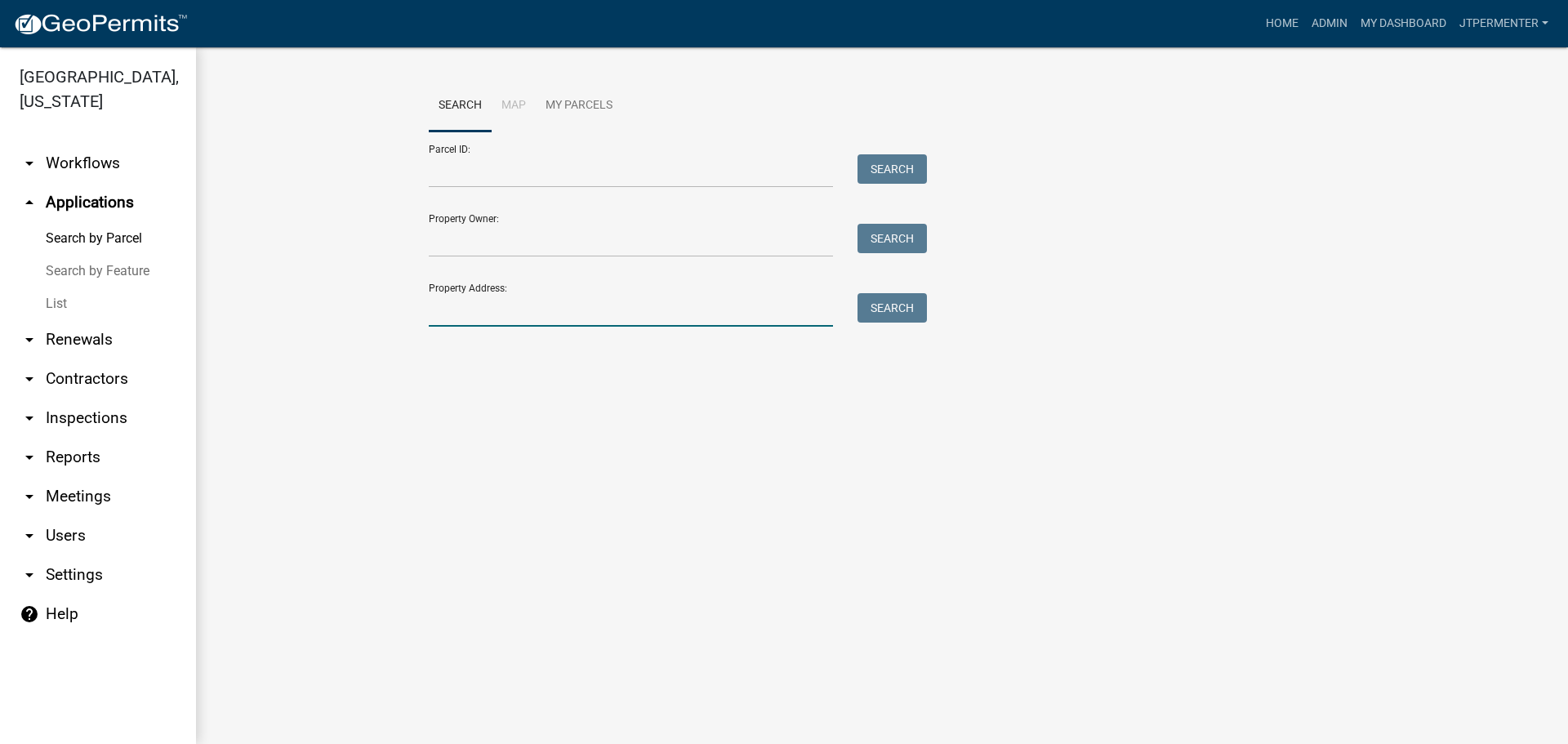
click at [490, 308] on input "Property Address:" at bounding box center [631, 310] width 404 height 33
type input "1795"
click at [895, 311] on button "Search" at bounding box center [891, 308] width 70 height 30
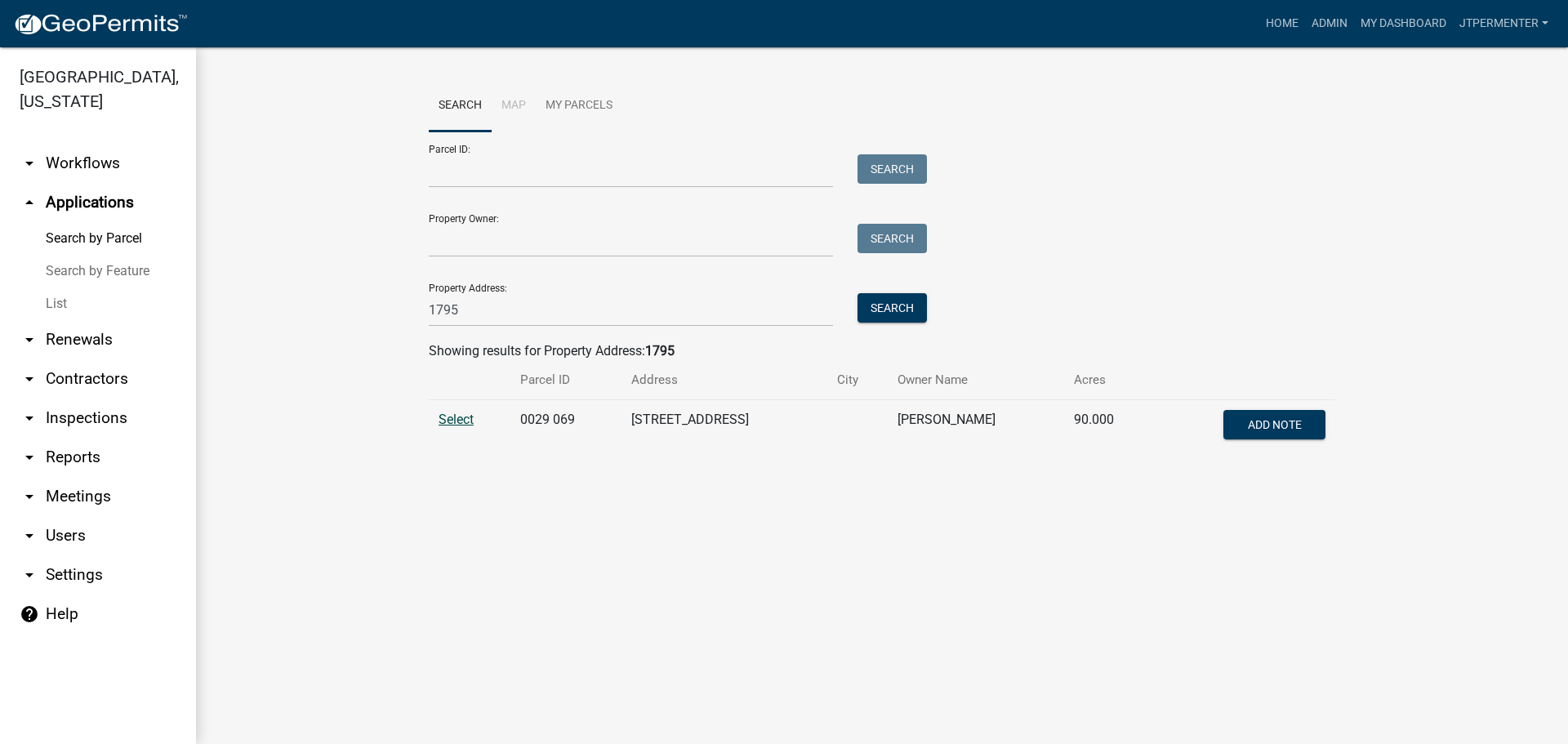
click at [453, 424] on span "Select" at bounding box center [456, 419] width 35 height 16
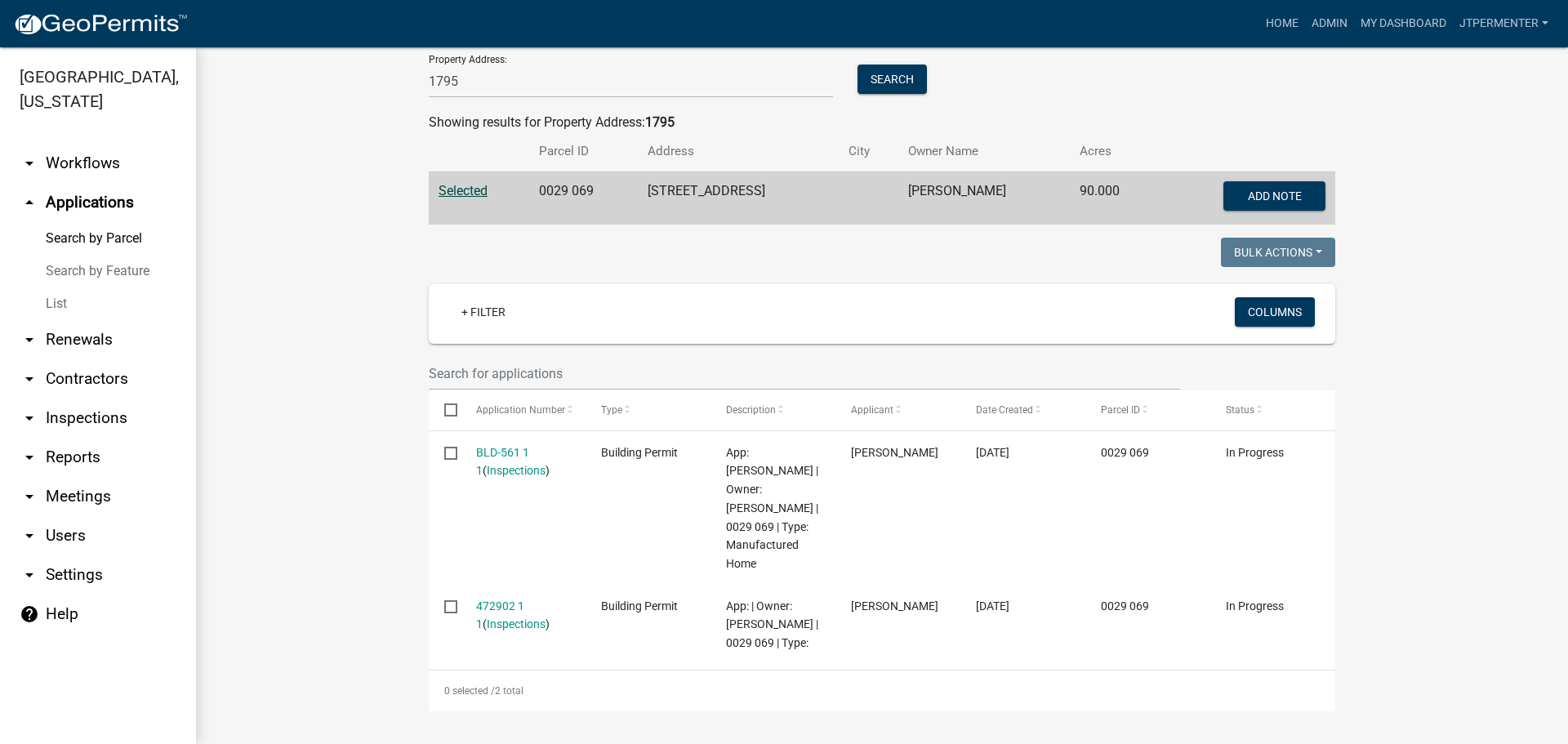
scroll to position [266, 0]
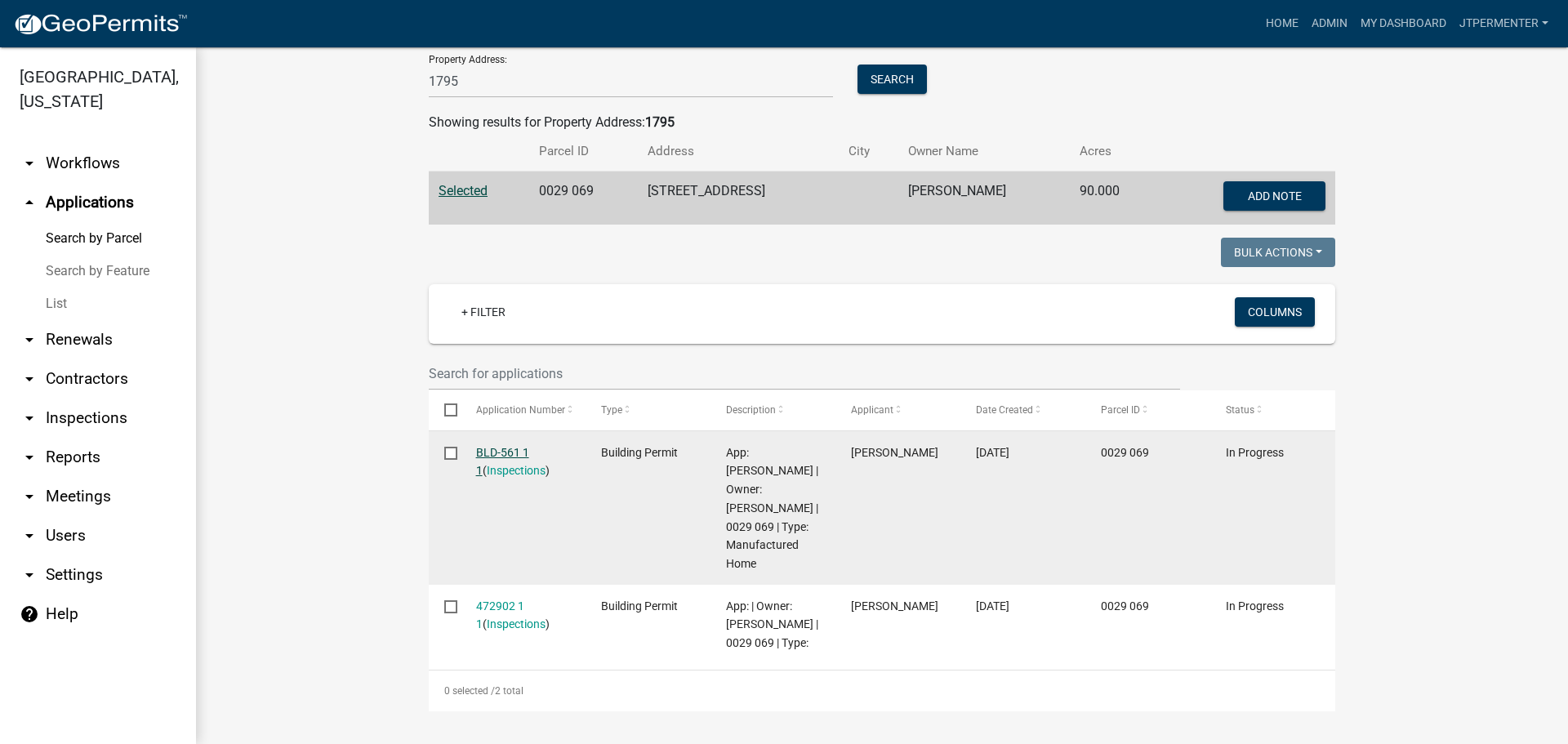
click at [491, 446] on link "BLD-561 1 1" at bounding box center [503, 462] width 53 height 31
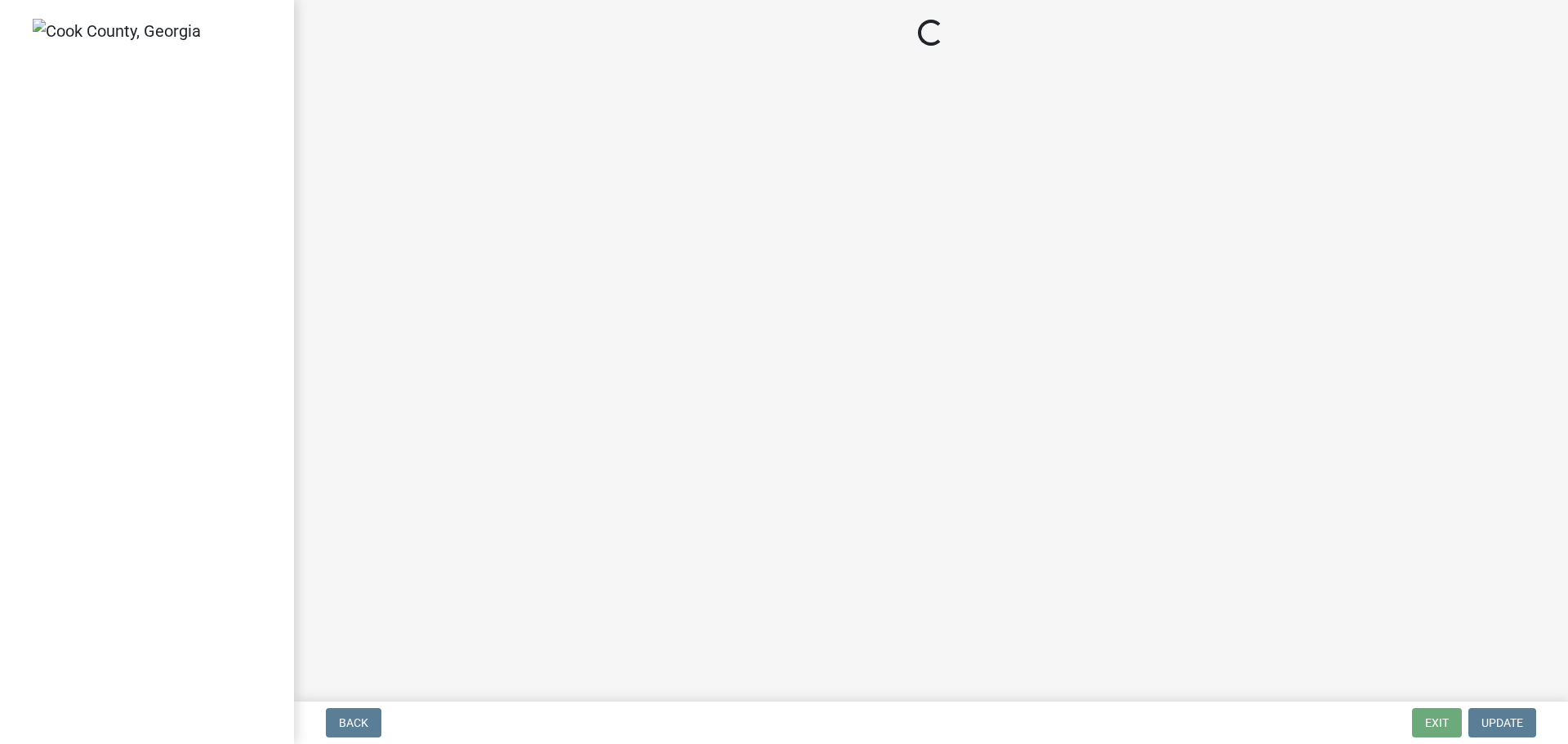
select select "99a32835-11ba-4368-9d1a-cbf1779c6d76"
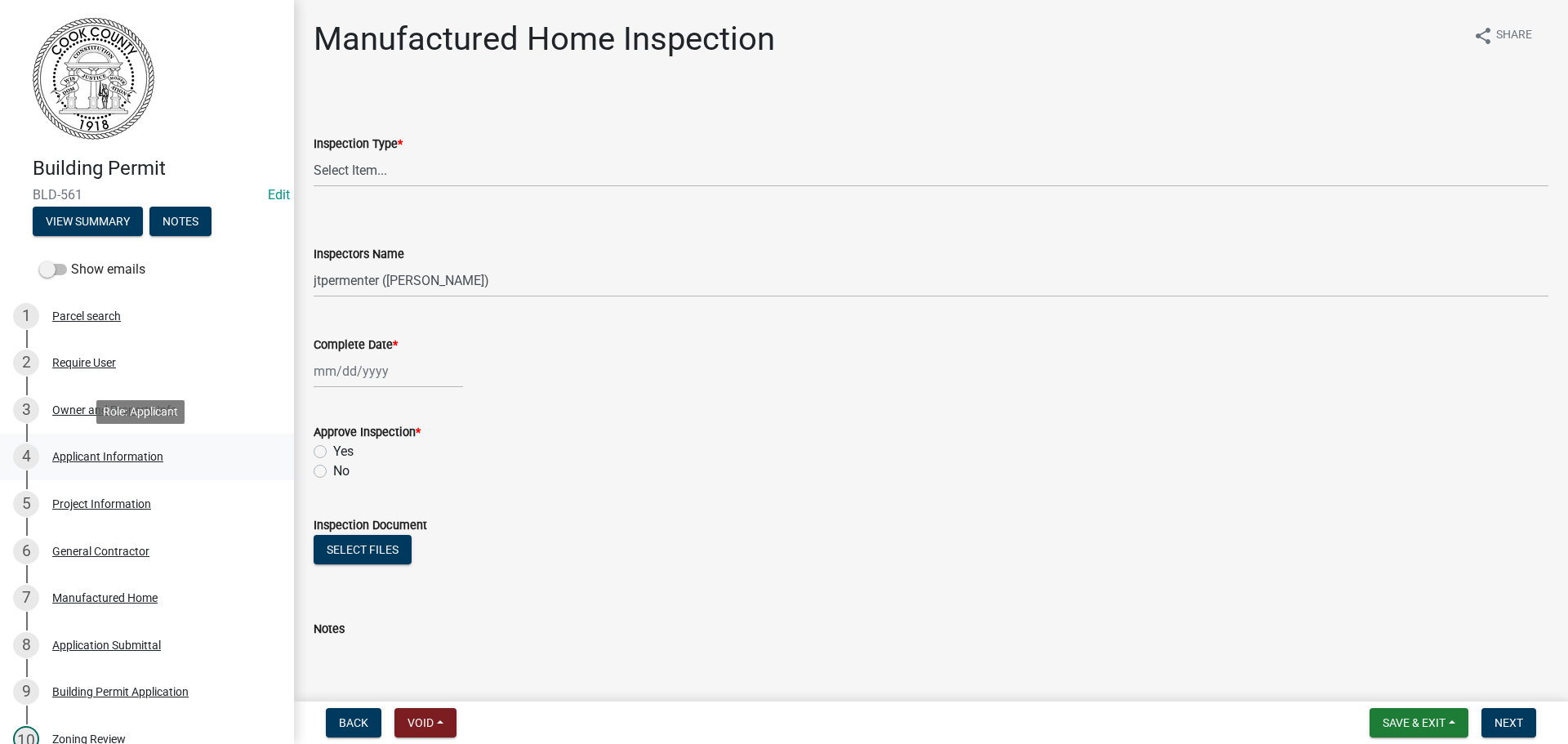
click at [82, 454] on div "Applicant Information" at bounding box center [107, 457] width 111 height 12
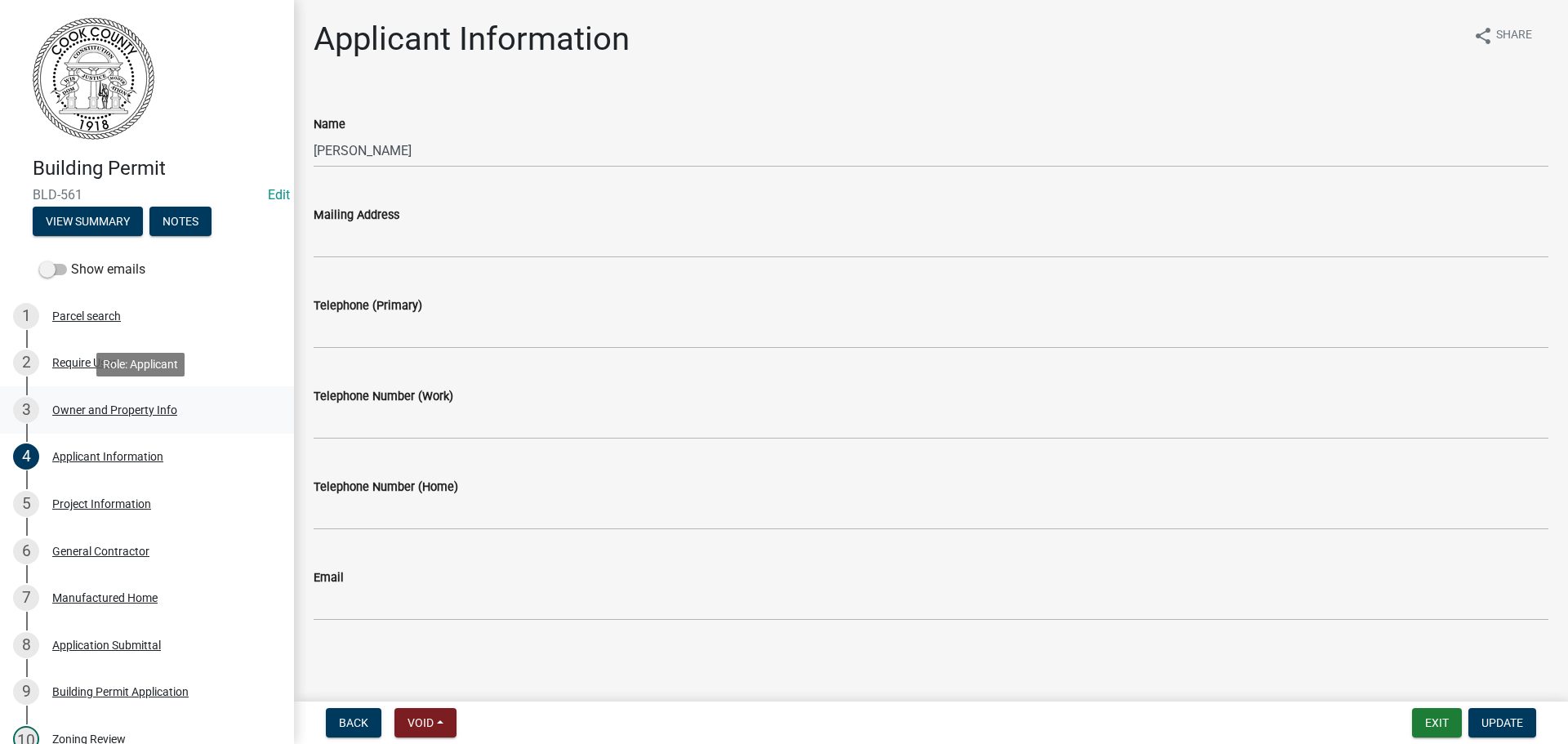
click at [86, 406] on div "Owner and Property Info" at bounding box center [114, 410] width 125 height 12
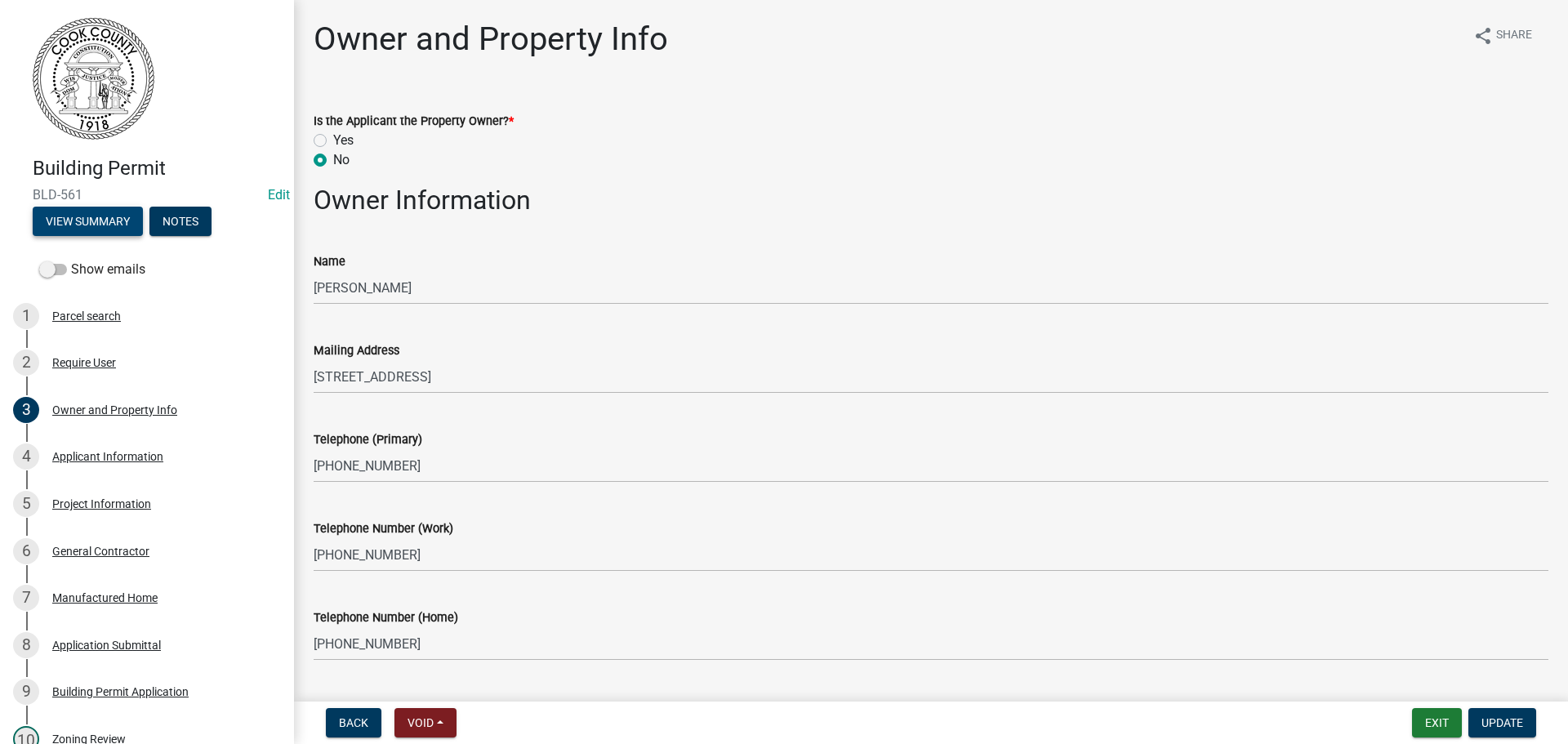
click at [102, 227] on button "View Summary" at bounding box center [88, 221] width 110 height 30
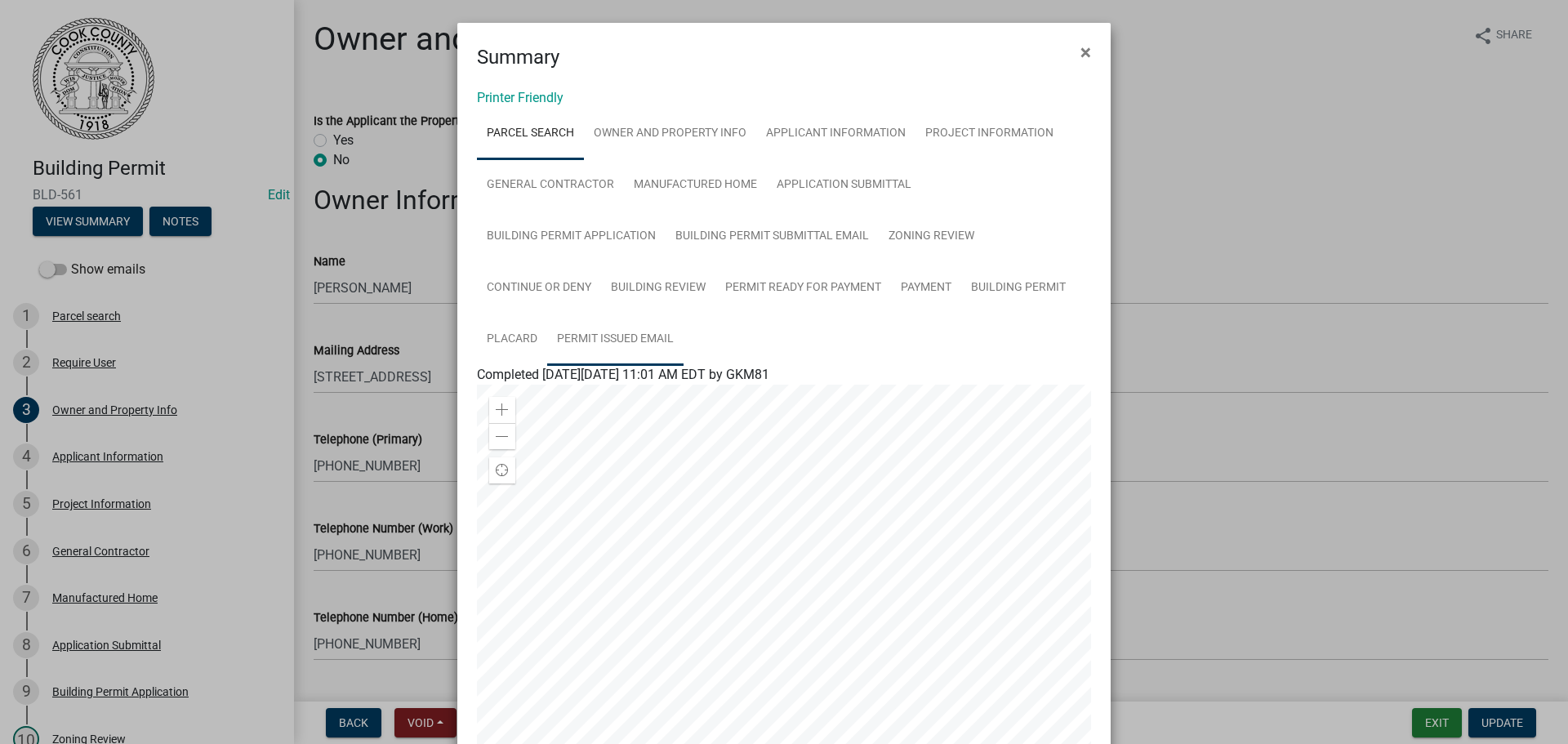
click at [608, 336] on link "Permit Issued Email" at bounding box center [615, 340] width 137 height 52
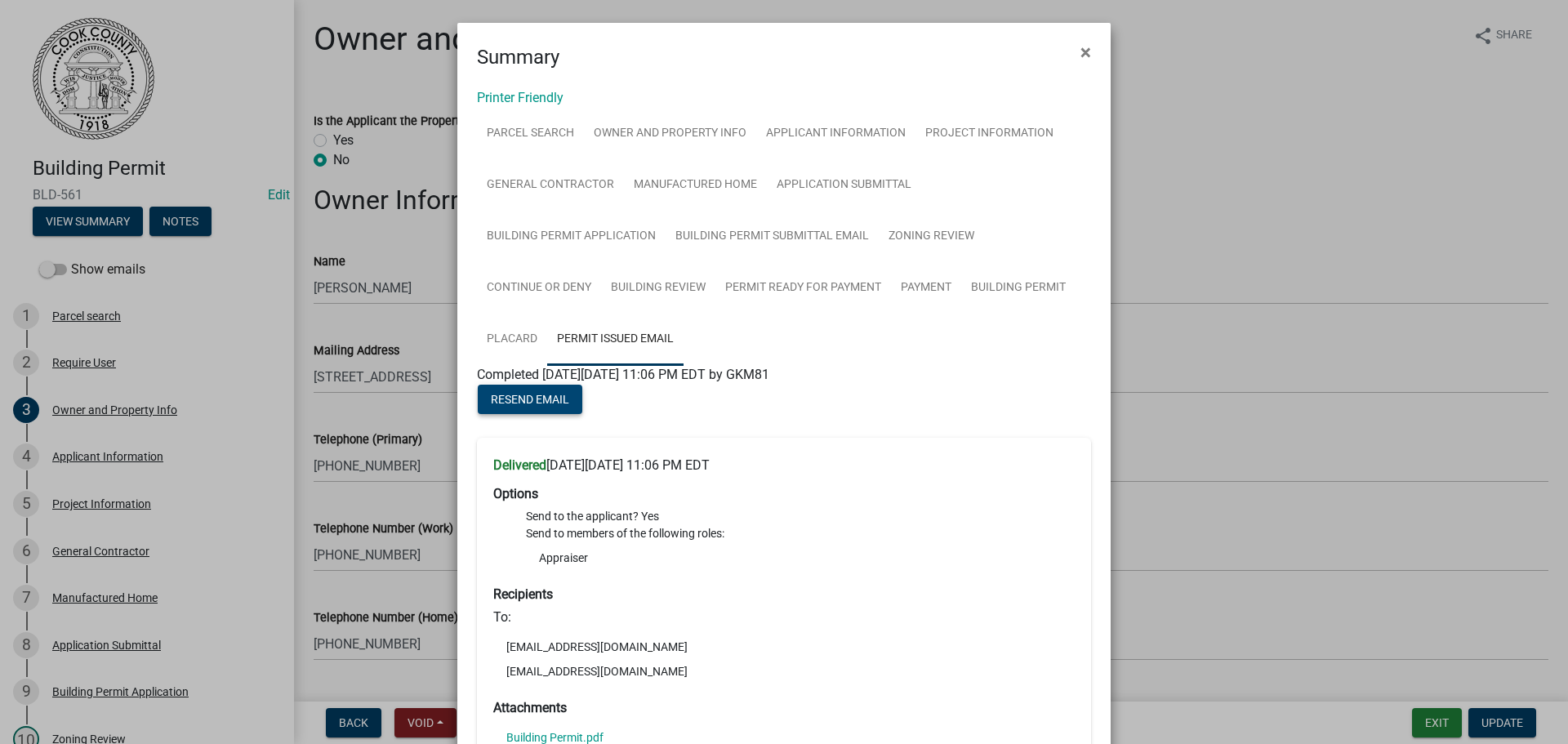
click at [540, 398] on span "Resend Email" at bounding box center [530, 399] width 79 height 13
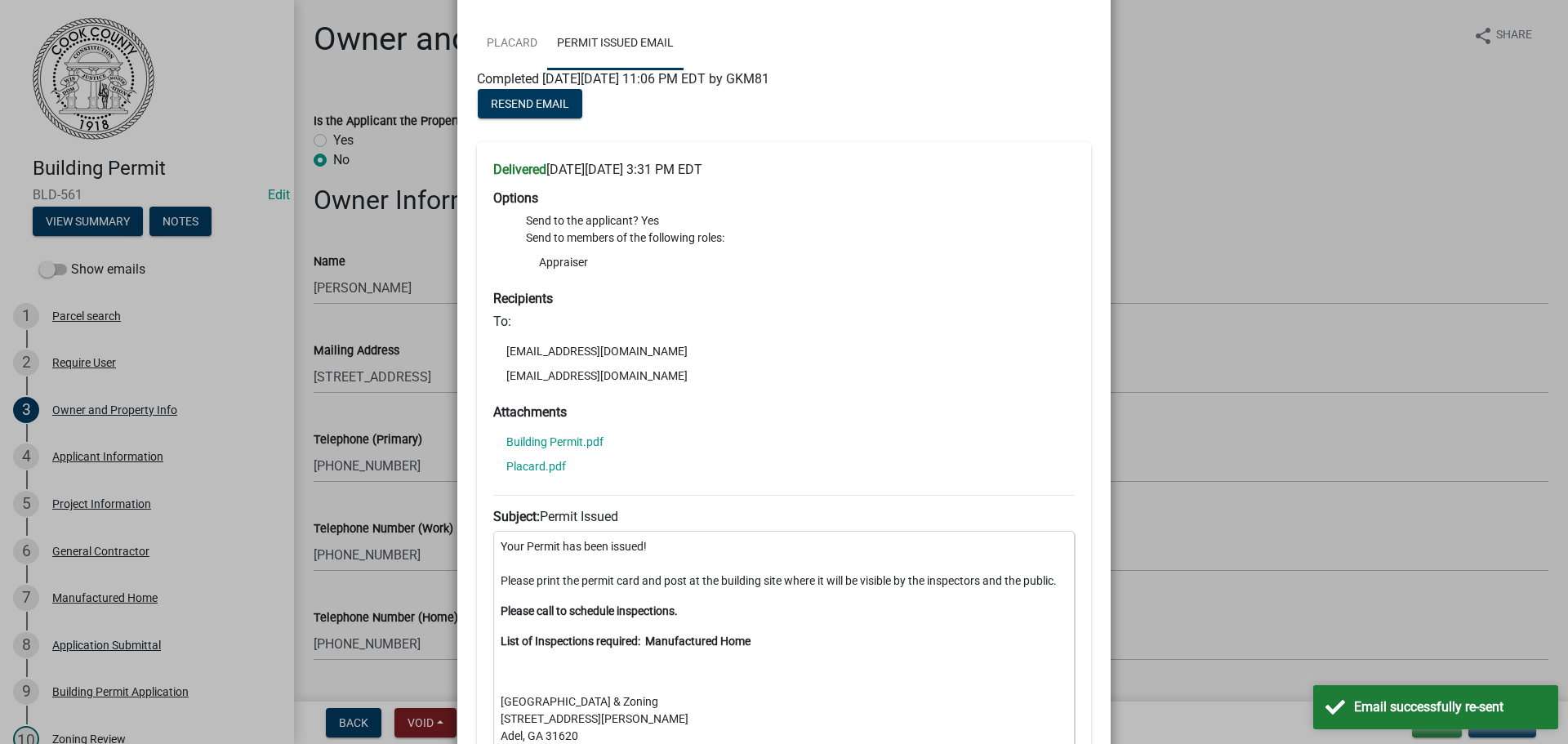
scroll to position [327, 0]
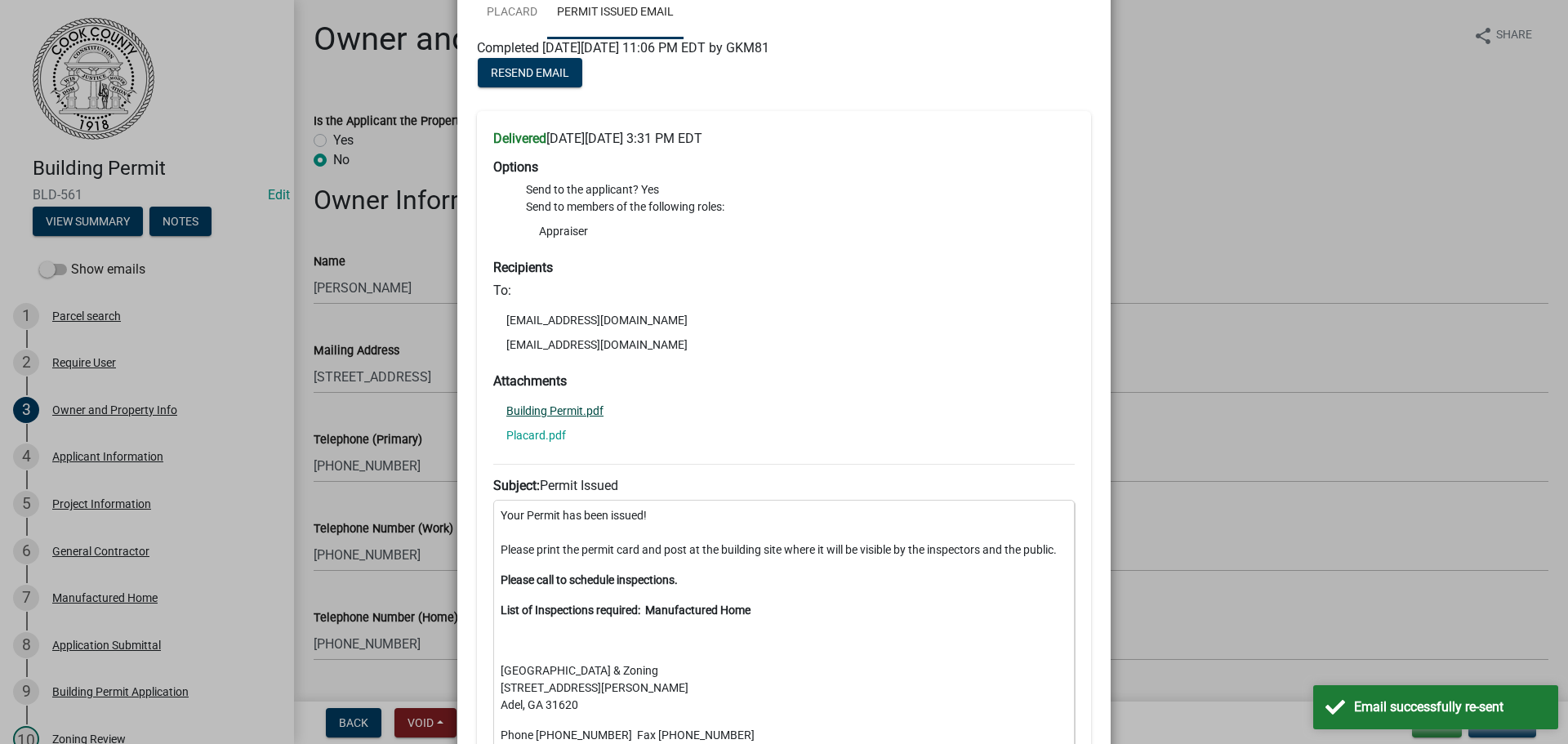
click at [573, 411] on link "Building Permit.pdf" at bounding box center [555, 411] width 97 height 12
